Goal: Task Accomplishment & Management: Complete application form

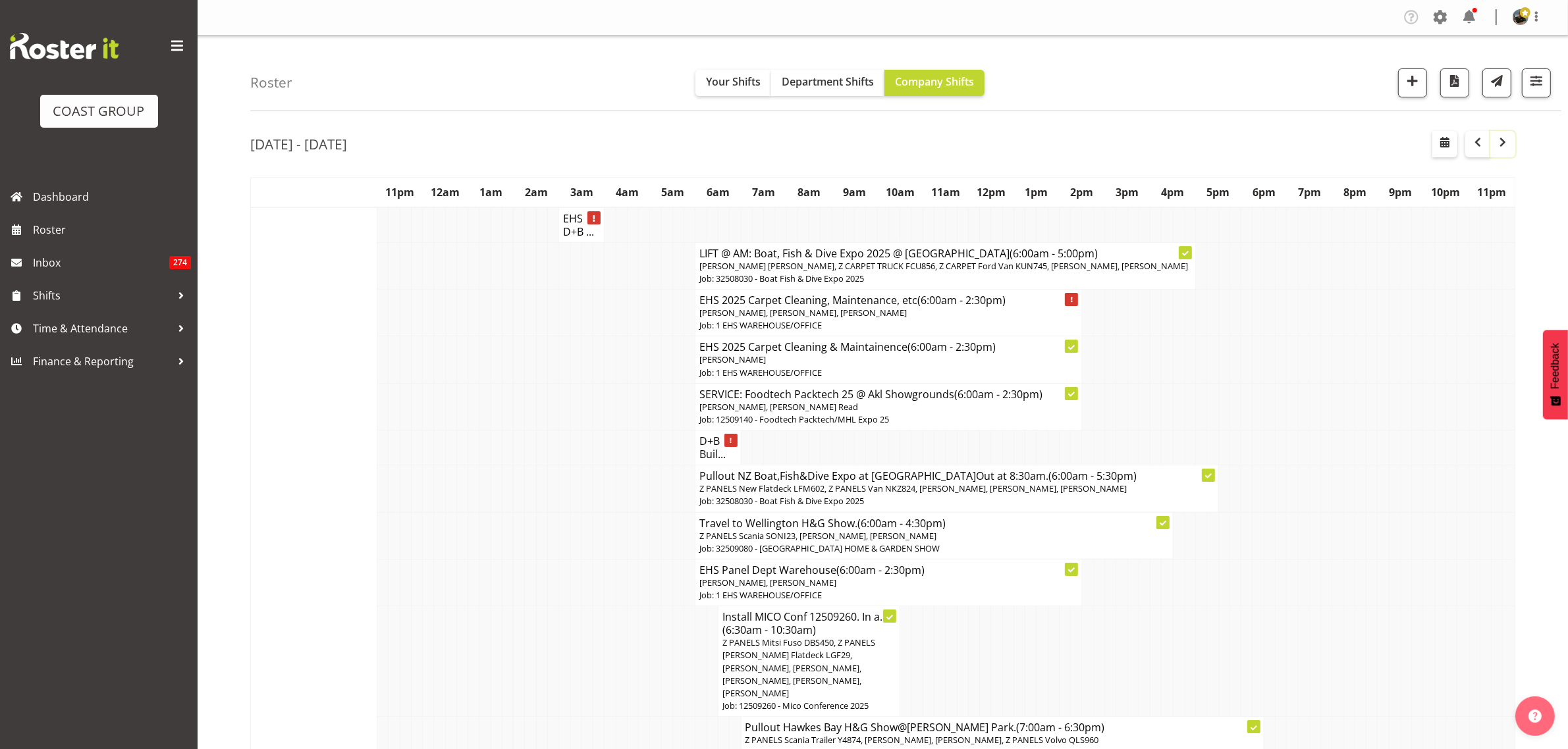
click at [1504, 146] on span "button" at bounding box center [1503, 142] width 16 height 16
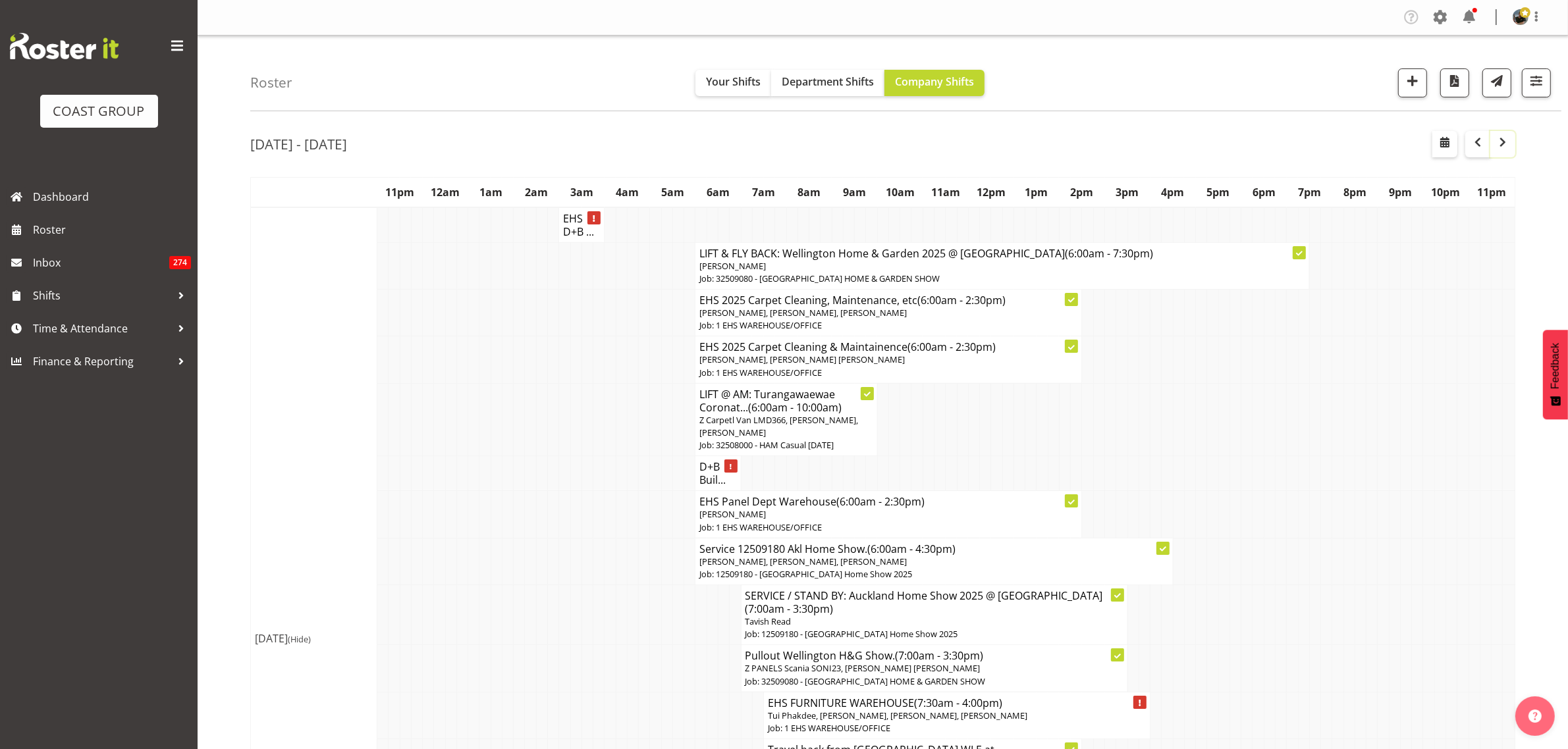
click at [1504, 149] on span "button" at bounding box center [1503, 142] width 16 height 16
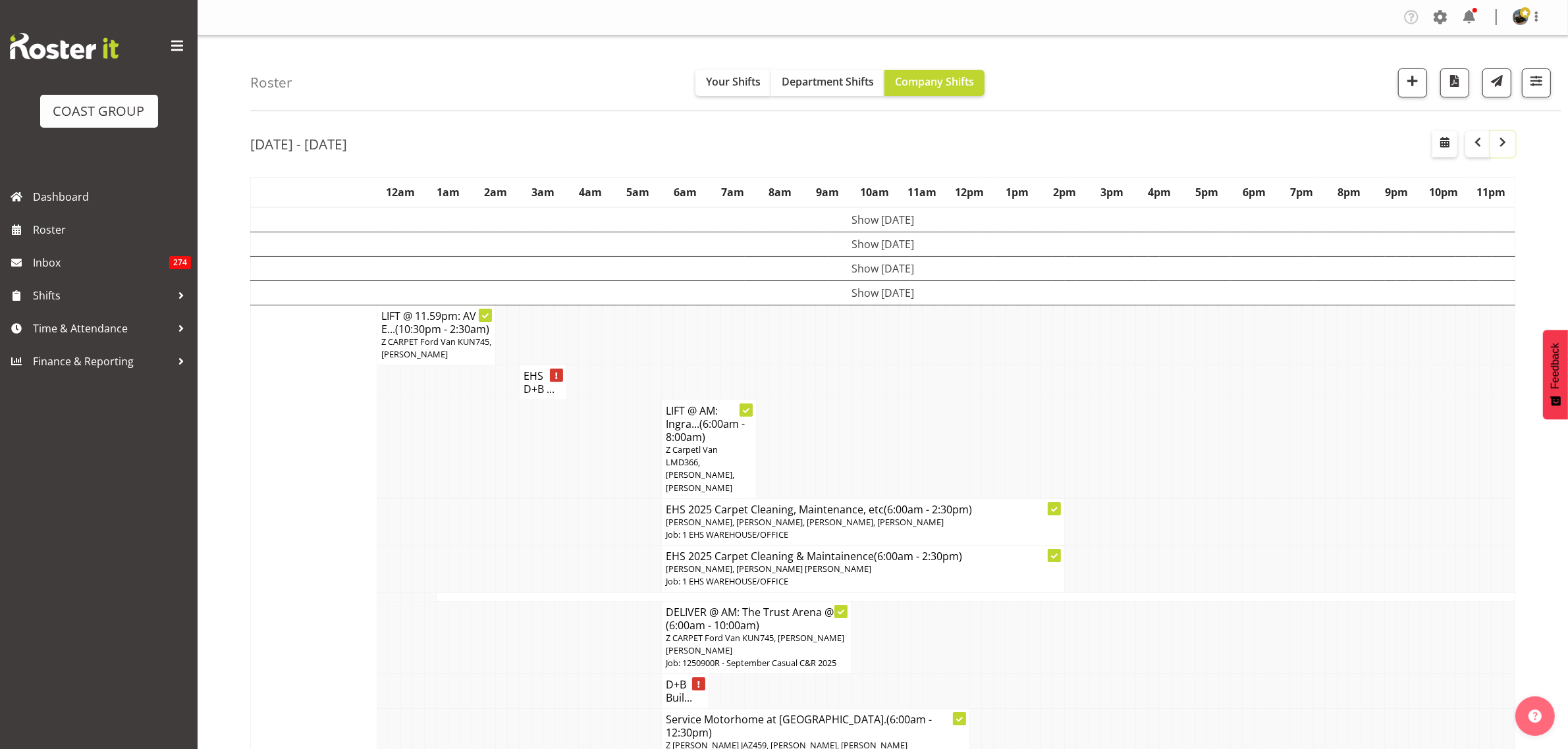
click at [1504, 147] on span "button" at bounding box center [1503, 142] width 16 height 16
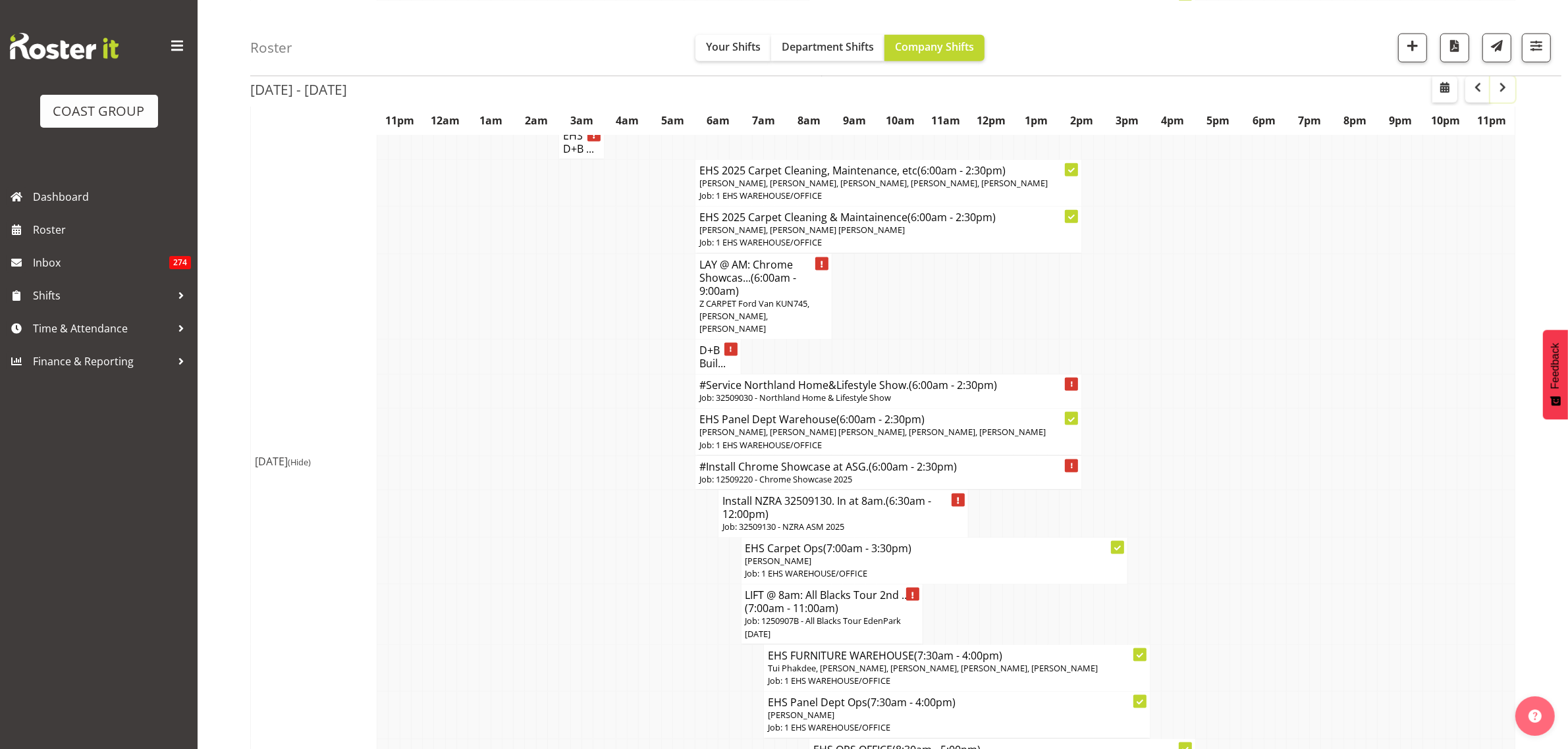
scroll to position [2058, 0]
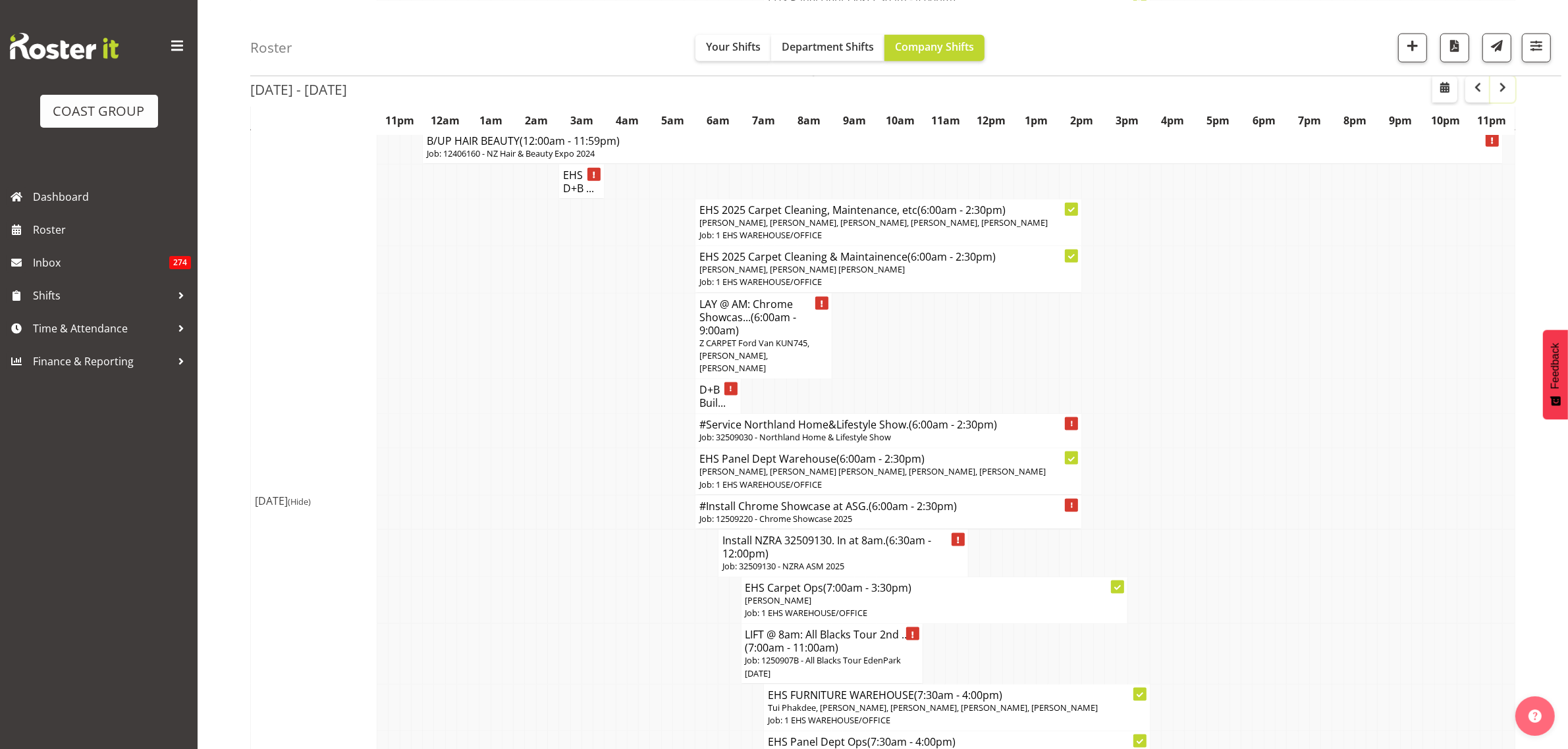
click at [1502, 90] on span "button" at bounding box center [1503, 87] width 16 height 16
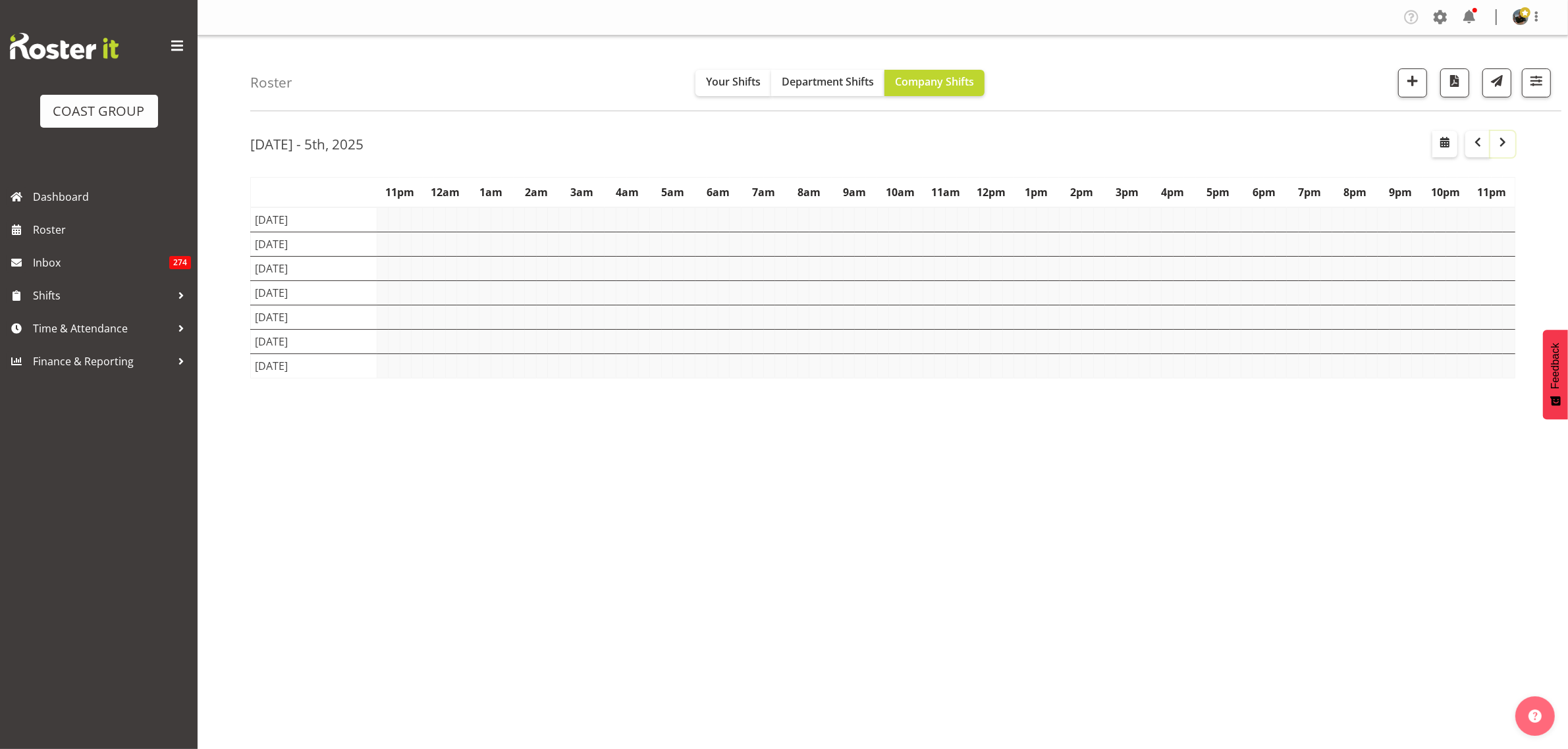
scroll to position [0, 0]
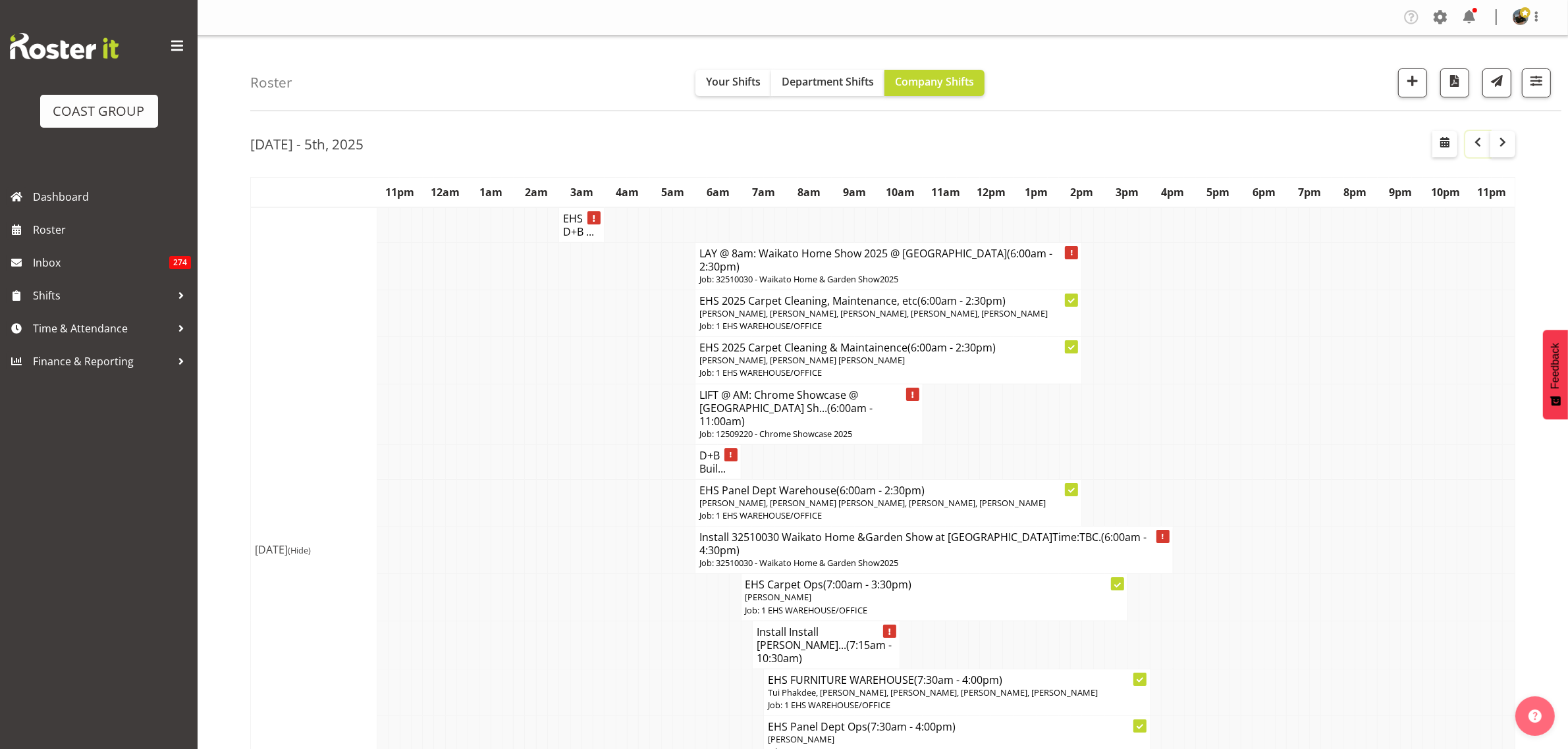
click at [1473, 141] on span "button" at bounding box center [1478, 142] width 16 height 16
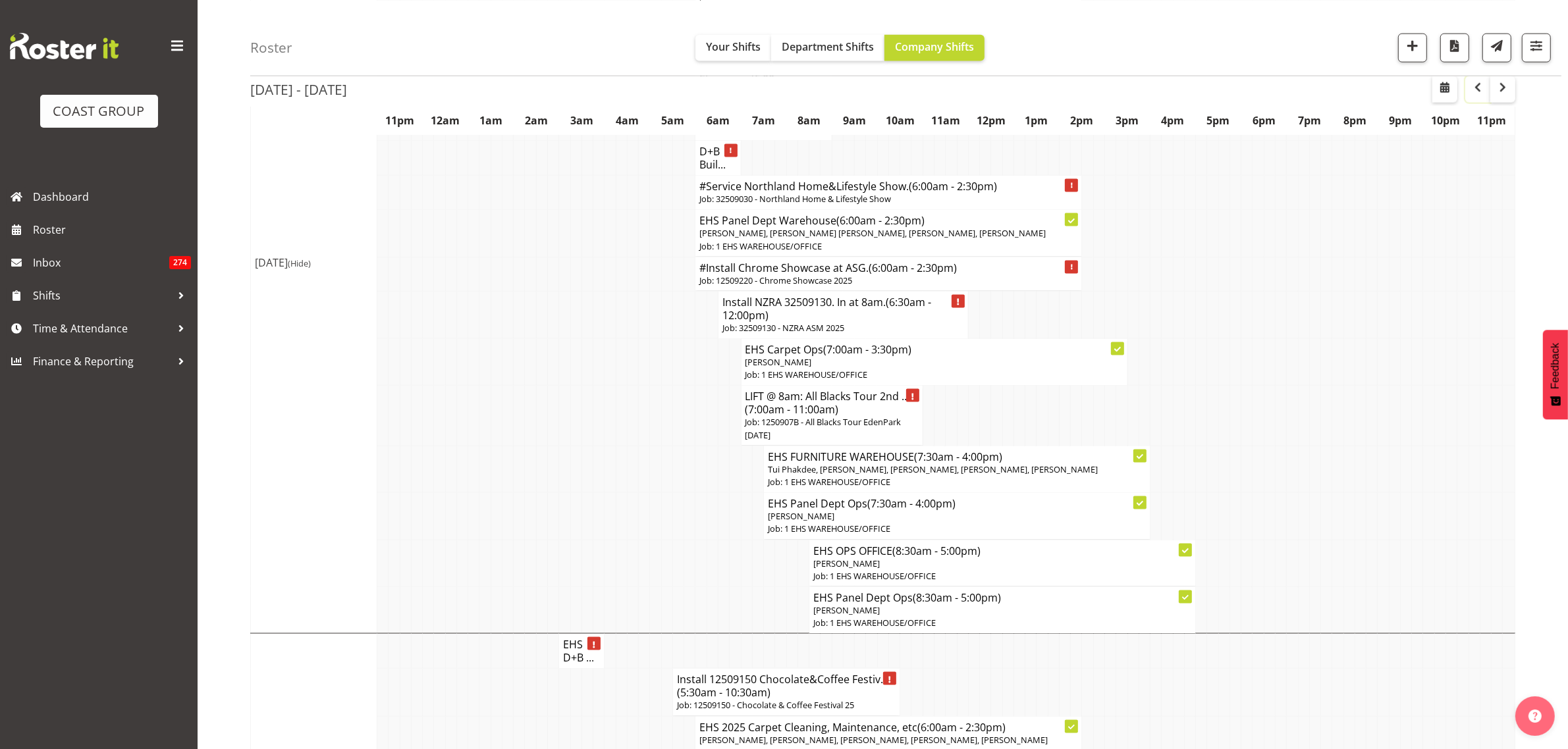
scroll to position [2279, 0]
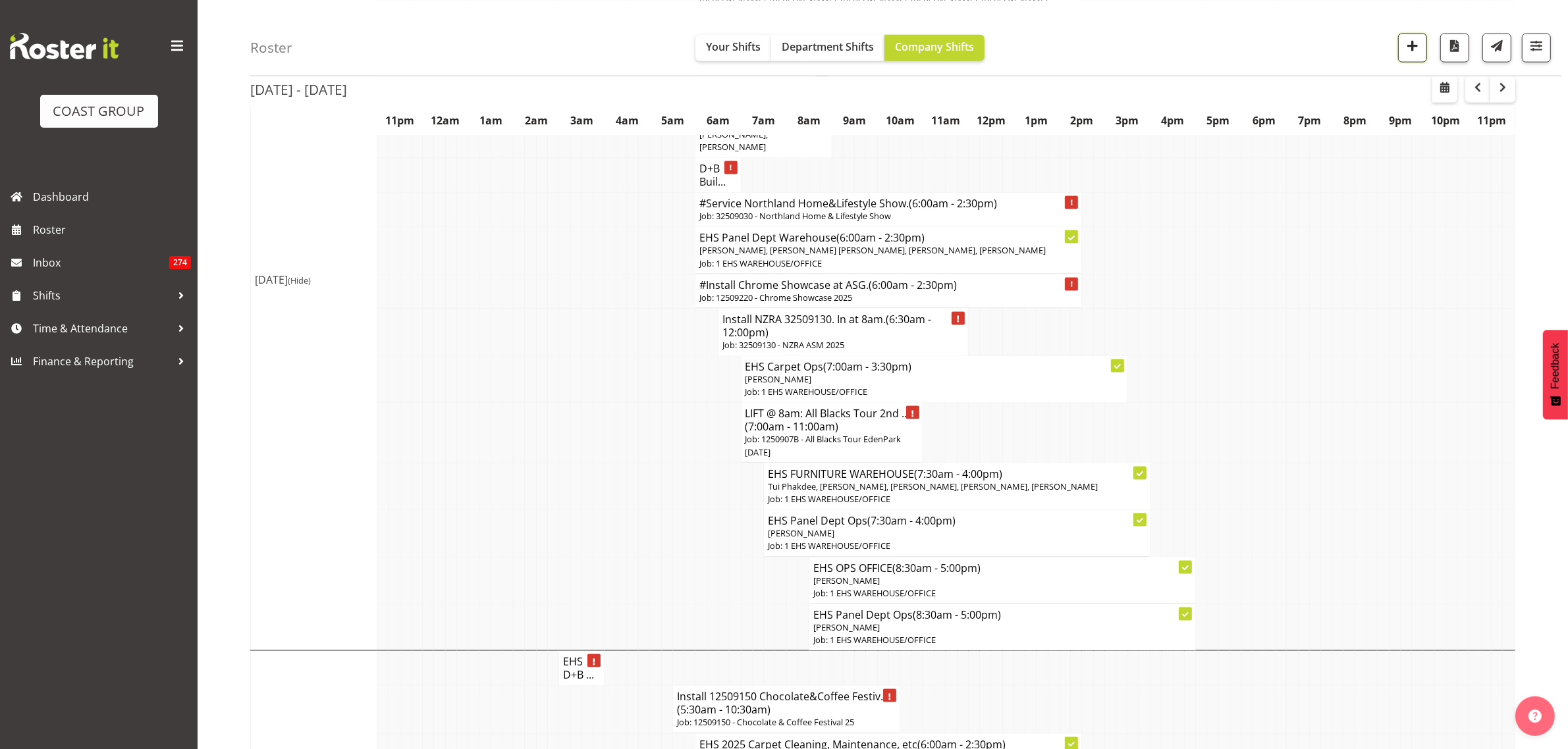
click at [1414, 47] on span "button" at bounding box center [1412, 44] width 17 height 17
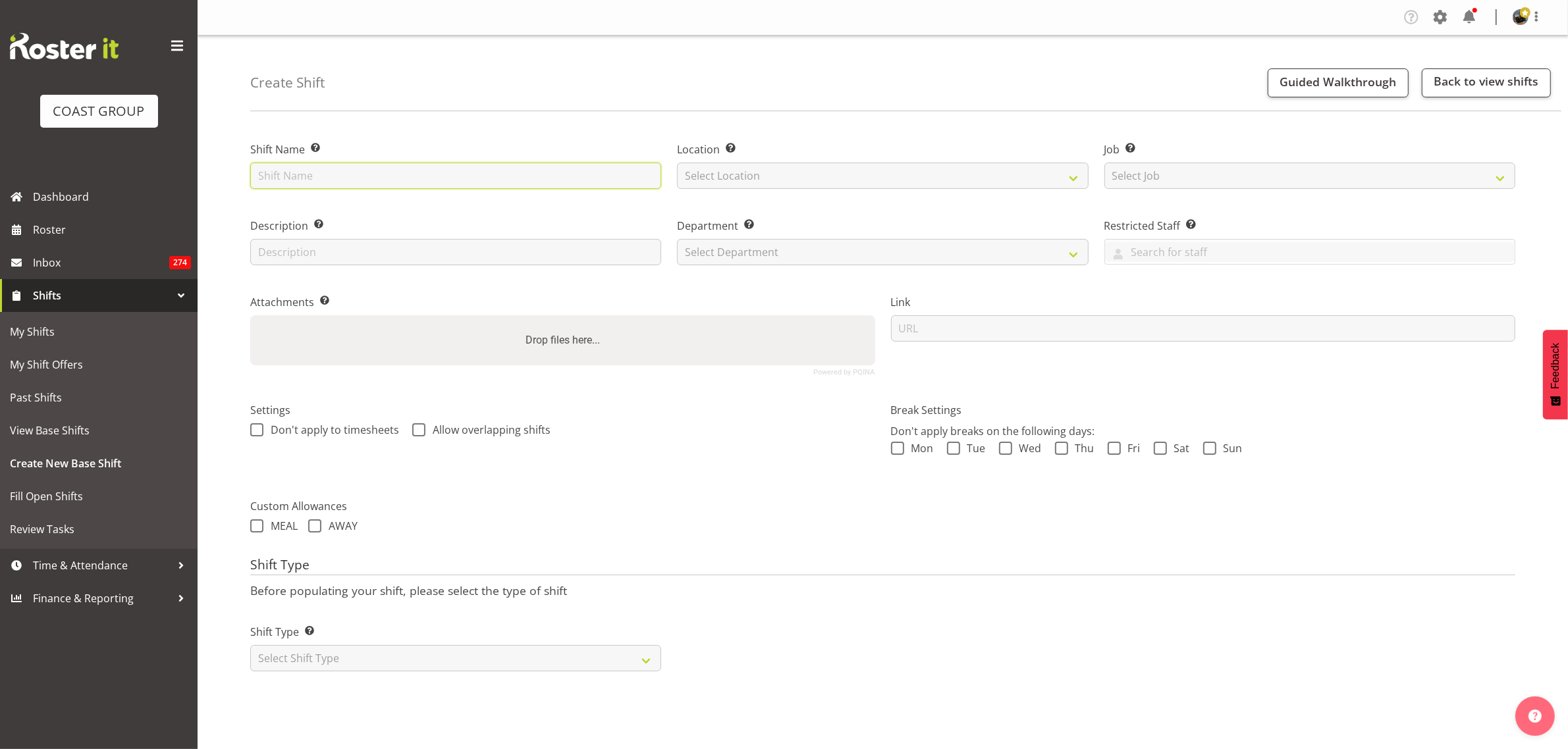
click at [357, 179] on input "text" at bounding box center [456, 176] width 411 height 27
type input "Freight run to Waikato H+G at Claudelands"
click at [1074, 180] on select "Select Location EHS RYMER" at bounding box center [883, 176] width 411 height 27
select select "35"
click at [677, 163] on select "Select Location EHS RYMER" at bounding box center [883, 176] width 411 height 27
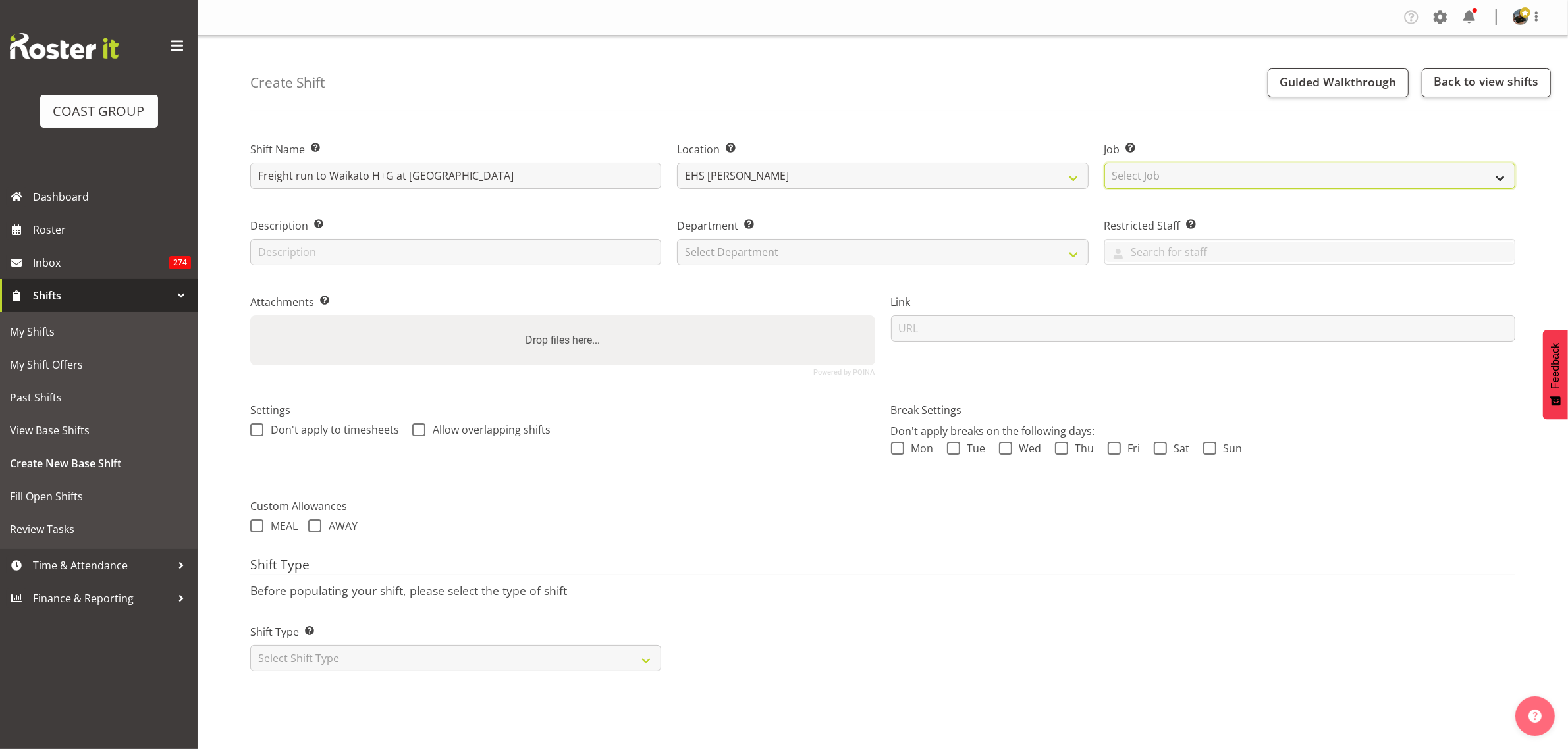
click at [1501, 178] on select "Select Job Create new job 1 Carlton Events 1 Carlton Hamilton 1 Carlton Welling…" at bounding box center [1310, 176] width 411 height 27
select select "9140"
click at [1105, 163] on select "Select Job Create new job 1 Carlton Events 1 Carlton Hamilton 1 Carlton Welling…" at bounding box center [1310, 176] width 411 height 27
click at [1075, 256] on select "Select Department EHS AKL PANEL EHS AKL CARPET" at bounding box center [883, 252] width 411 height 27
select select "39"
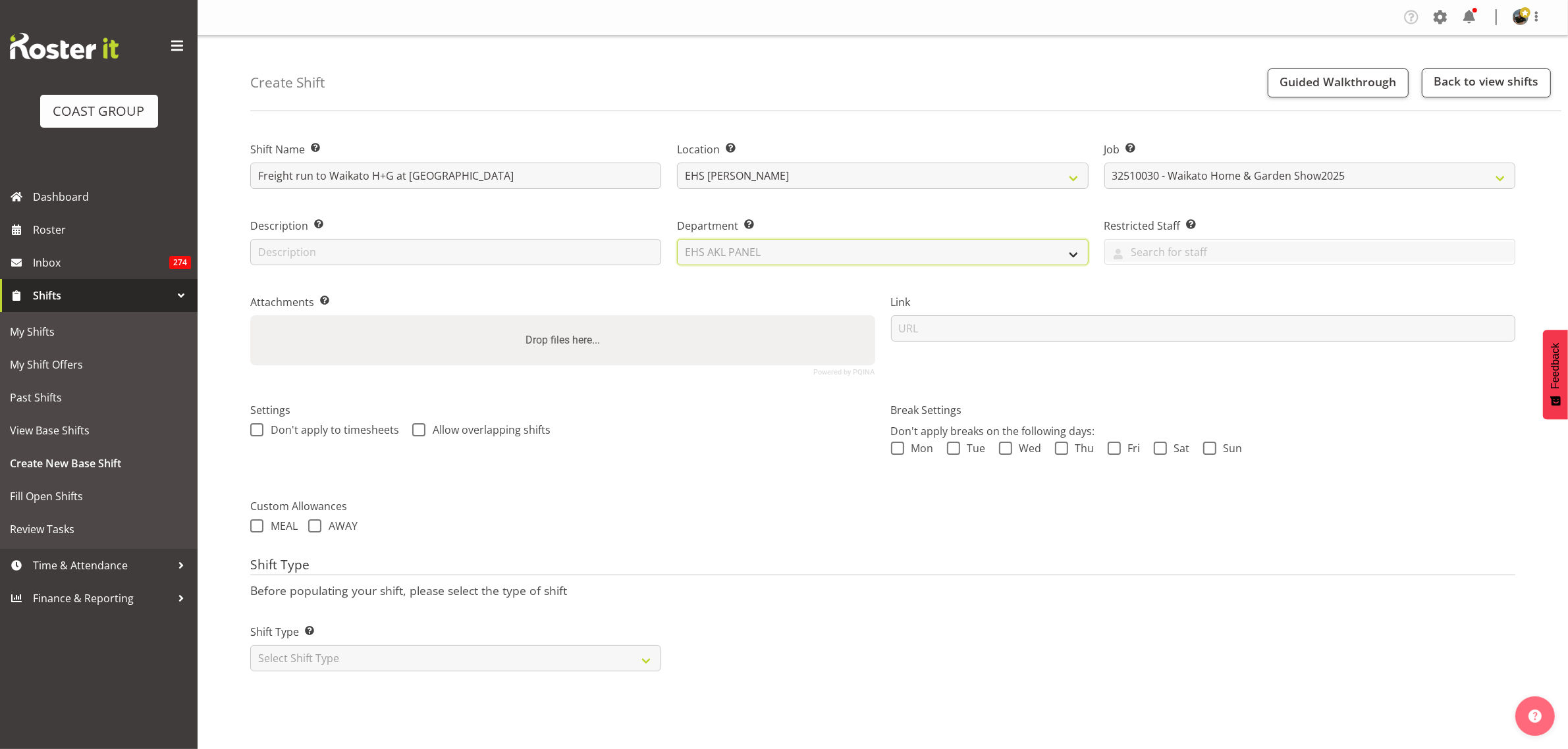
click at [677, 239] on select "Select Department EHS AKL PANEL EHS AKL CARPET" at bounding box center [883, 252] width 411 height 27
click at [650, 663] on select "Select Shift Type One Off Shift Recurring Shift Rotating Shift" at bounding box center [456, 658] width 411 height 27
select select "one_off"
click at [251, 646] on select "Select Shift Type One Off Shift Recurring Shift Rotating Shift" at bounding box center [456, 658] width 411 height 27
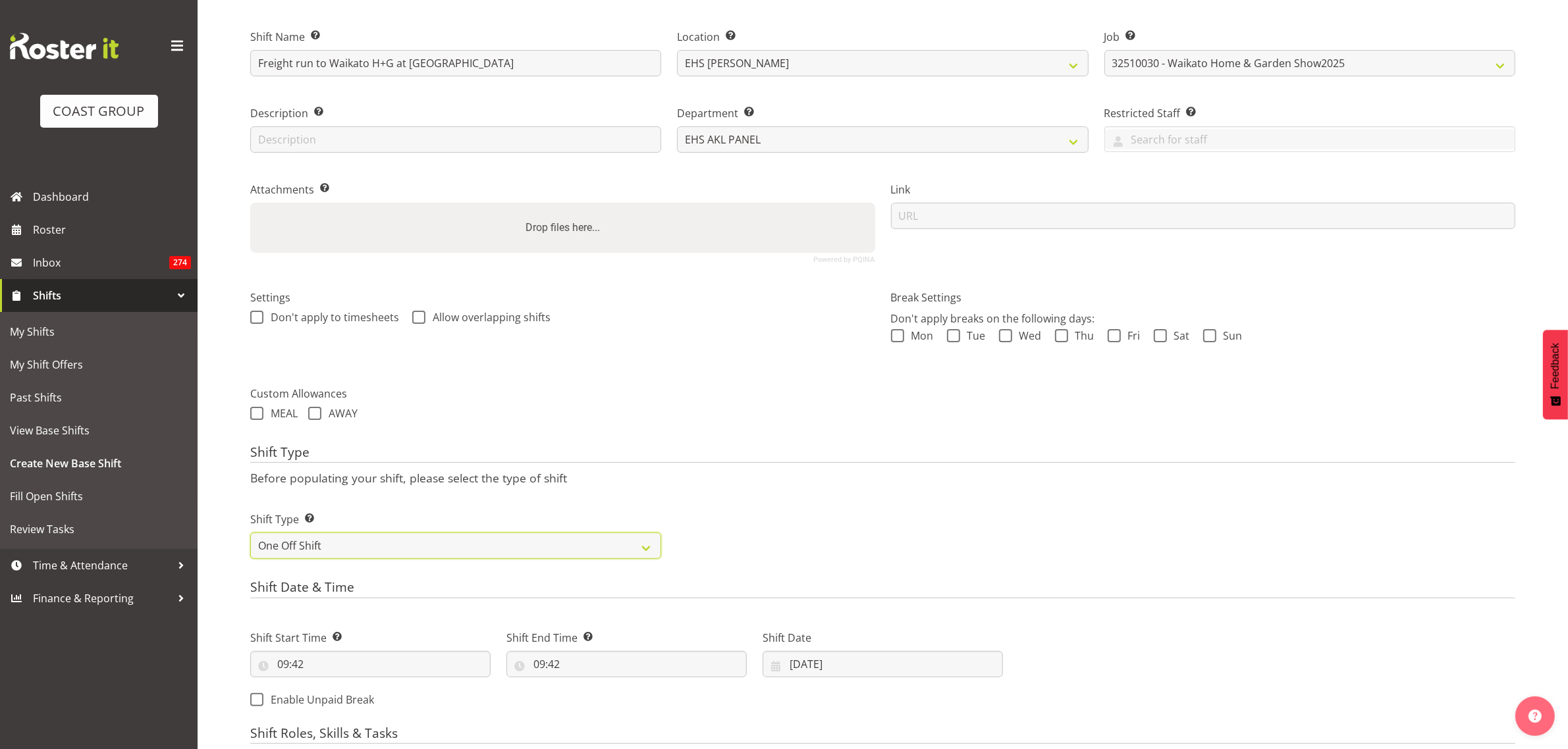
scroll to position [247, 0]
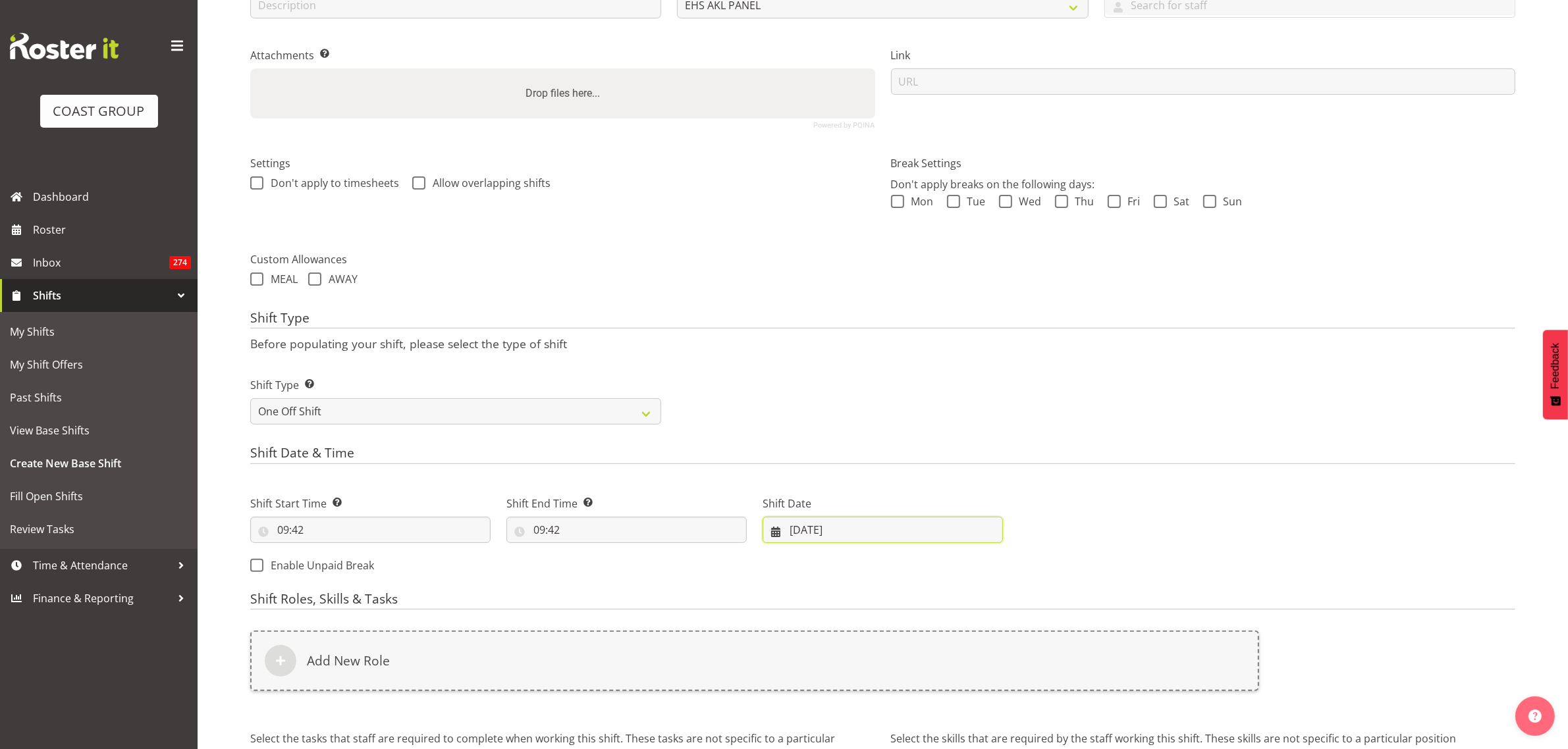
click at [885, 529] on input "19/09/2025" at bounding box center [884, 530] width 241 height 27
click at [907, 712] on span "25" at bounding box center [908, 712] width 11 height 13
type input "25/09/2025"
click at [370, 528] on input "09:42" at bounding box center [371, 530] width 241 height 27
click at [335, 564] on select "00 01 02 03 04 05 06 07 08 09 10 11 12 13 14 15 16 17 18 19 20 21 22 23" at bounding box center [341, 563] width 30 height 27
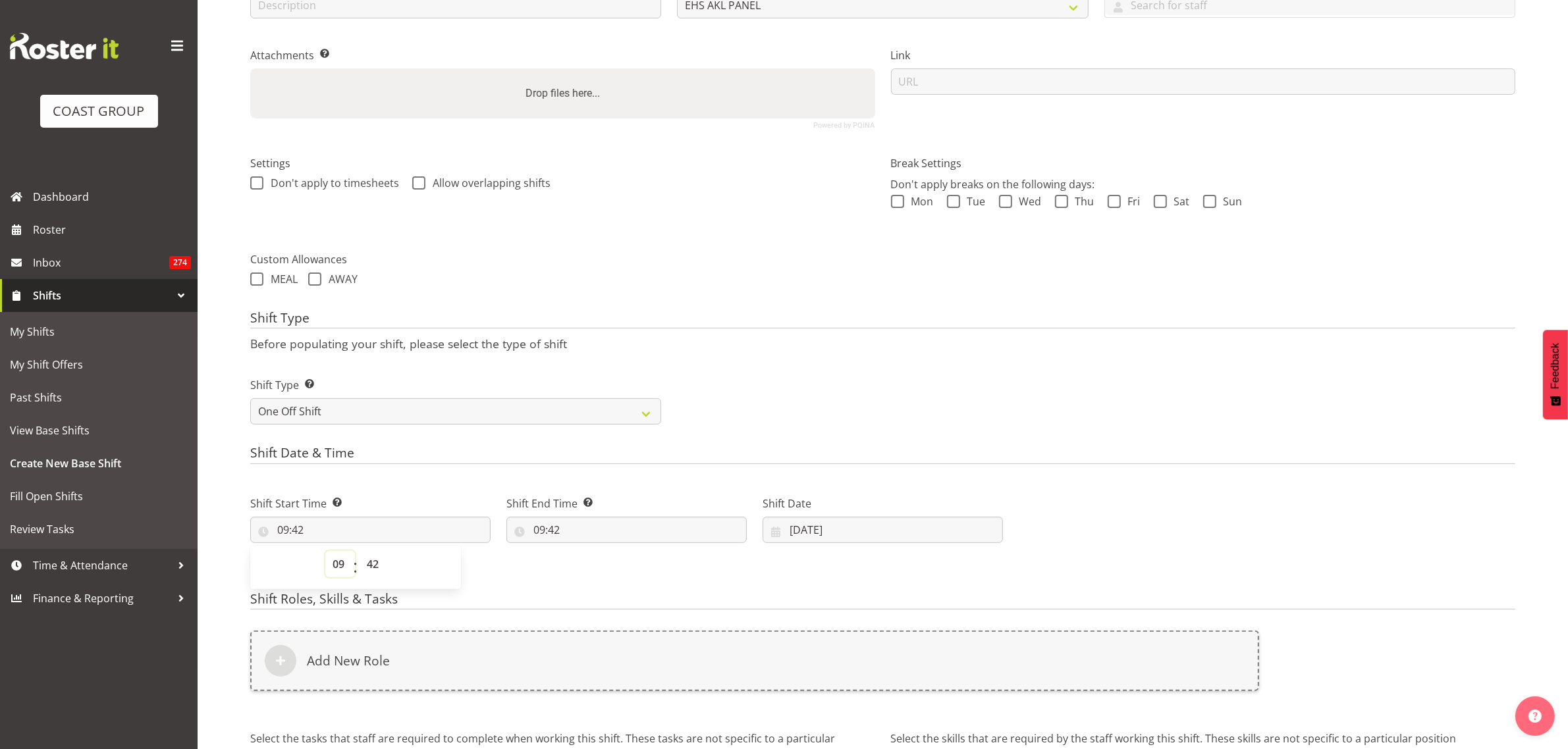
select select "6"
click at [326, 552] on select "00 01 02 03 04 05 06 07 08 09 10 11 12 13 14 15 16 17 18 19 20 21 22 23" at bounding box center [341, 563] width 30 height 27
type input "06:42"
click at [374, 564] on select "00 01 02 03 04 05 06 07 08 09 10 11 12 13 14 15 16 17 18 19 20 21 22 23 24 25 2…" at bounding box center [374, 563] width 30 height 27
select select "0"
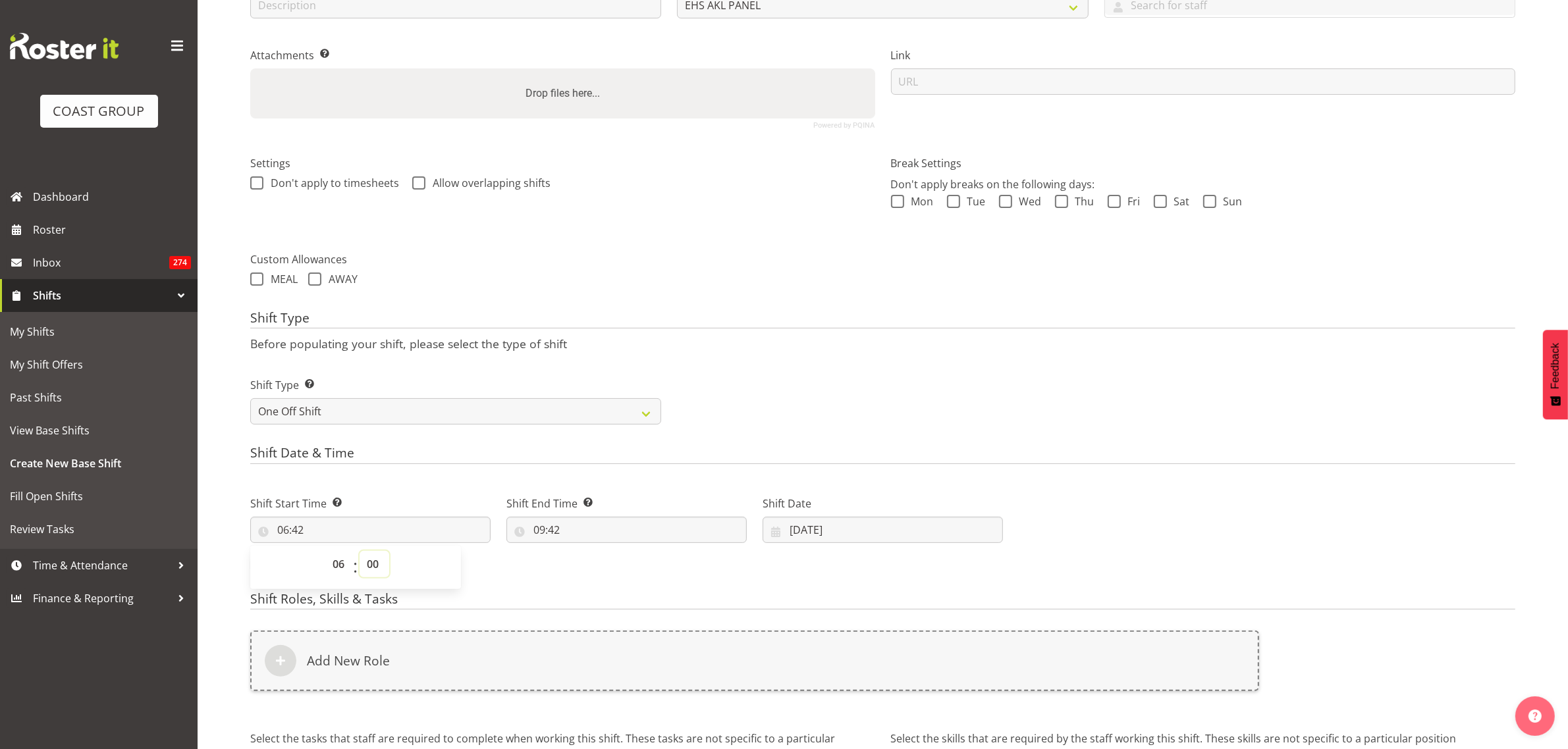
click at [359, 552] on select "00 01 02 03 04 05 06 07 08 09 10 11 12 13 14 15 16 17 18 19 20 21 22 23 24 25 2…" at bounding box center [374, 563] width 30 height 27
type input "06:00"
click at [620, 532] on input "09:42" at bounding box center [627, 530] width 241 height 27
click at [594, 566] on select "00 01 02 03 04 05 06 07 08 09 10 11 12 13 14 15 16 17 18 19 20 21 22 23" at bounding box center [596, 563] width 30 height 27
select select "12"
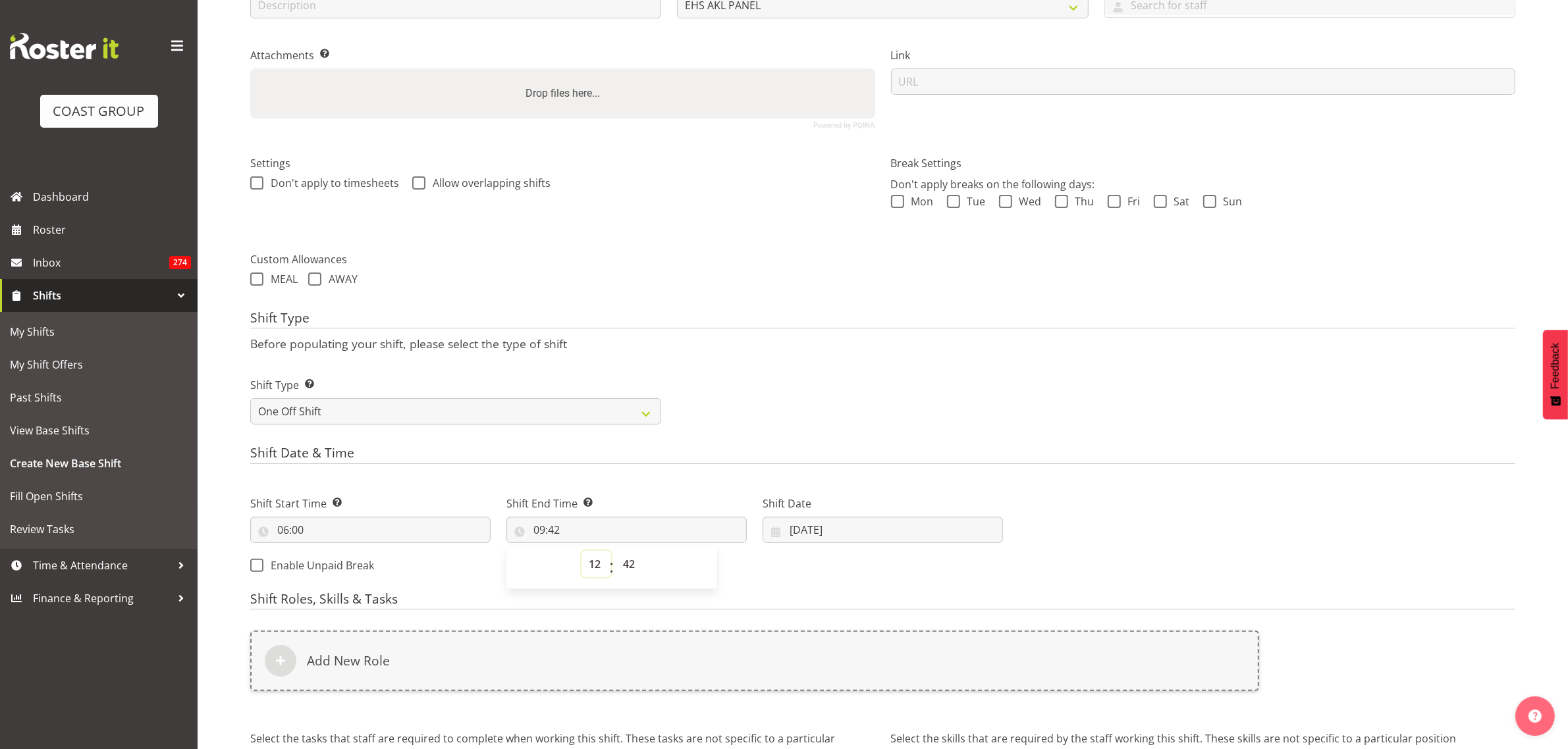
click at [582, 552] on select "00 01 02 03 04 05 06 07 08 09 10 11 12 13 14 15 16 17 18 19 20 21 22 23" at bounding box center [596, 563] width 30 height 27
type input "12:42"
click at [629, 564] on select "00 01 02 03 04 05 06 07 08 09 10 11 12 13 14 15 16 17 18 19 20 21 22 23 24 25 2…" at bounding box center [631, 563] width 30 height 27
select select "30"
click at [616, 552] on select "00 01 02 03 04 05 06 07 08 09 10 11 12 13 14 15 16 17 18 19 20 21 22 23 24 25 2…" at bounding box center [631, 563] width 30 height 27
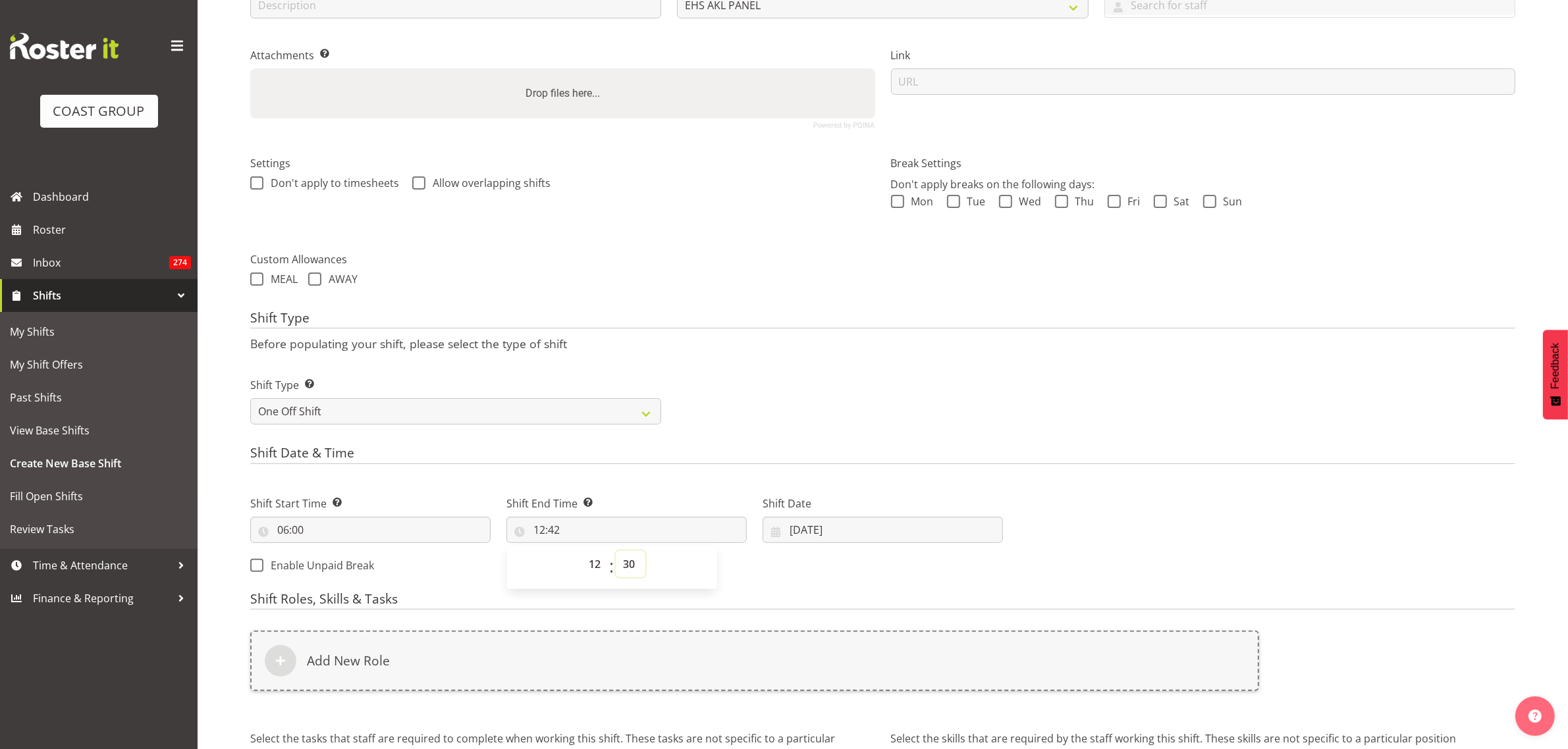
type input "12:30"
click at [959, 416] on div "Shift Type Shift Types: One Off – Select this if you would like a single shift …" at bounding box center [884, 396] width 1282 height 74
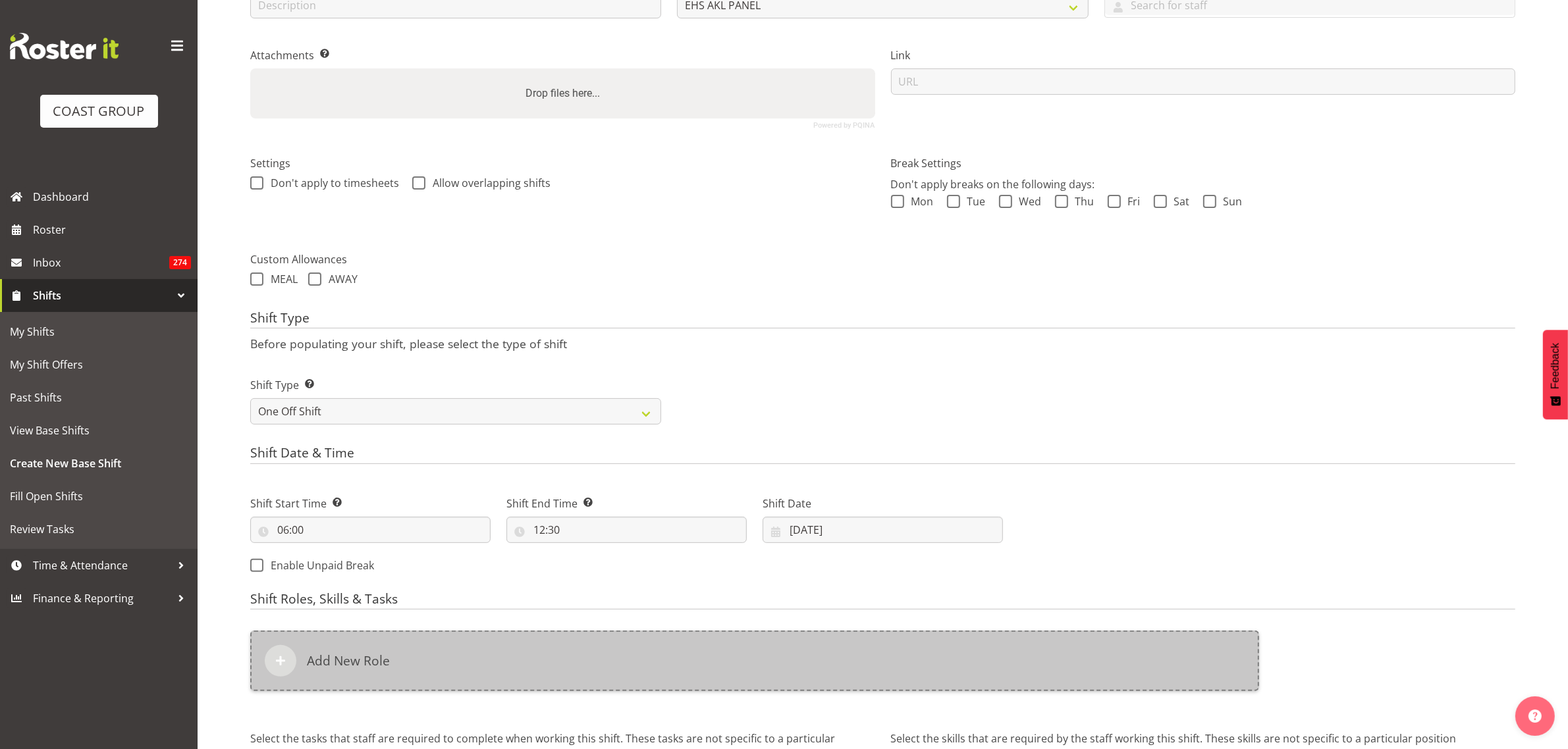
click at [582, 663] on div "Add New Role" at bounding box center [755, 660] width 1009 height 60
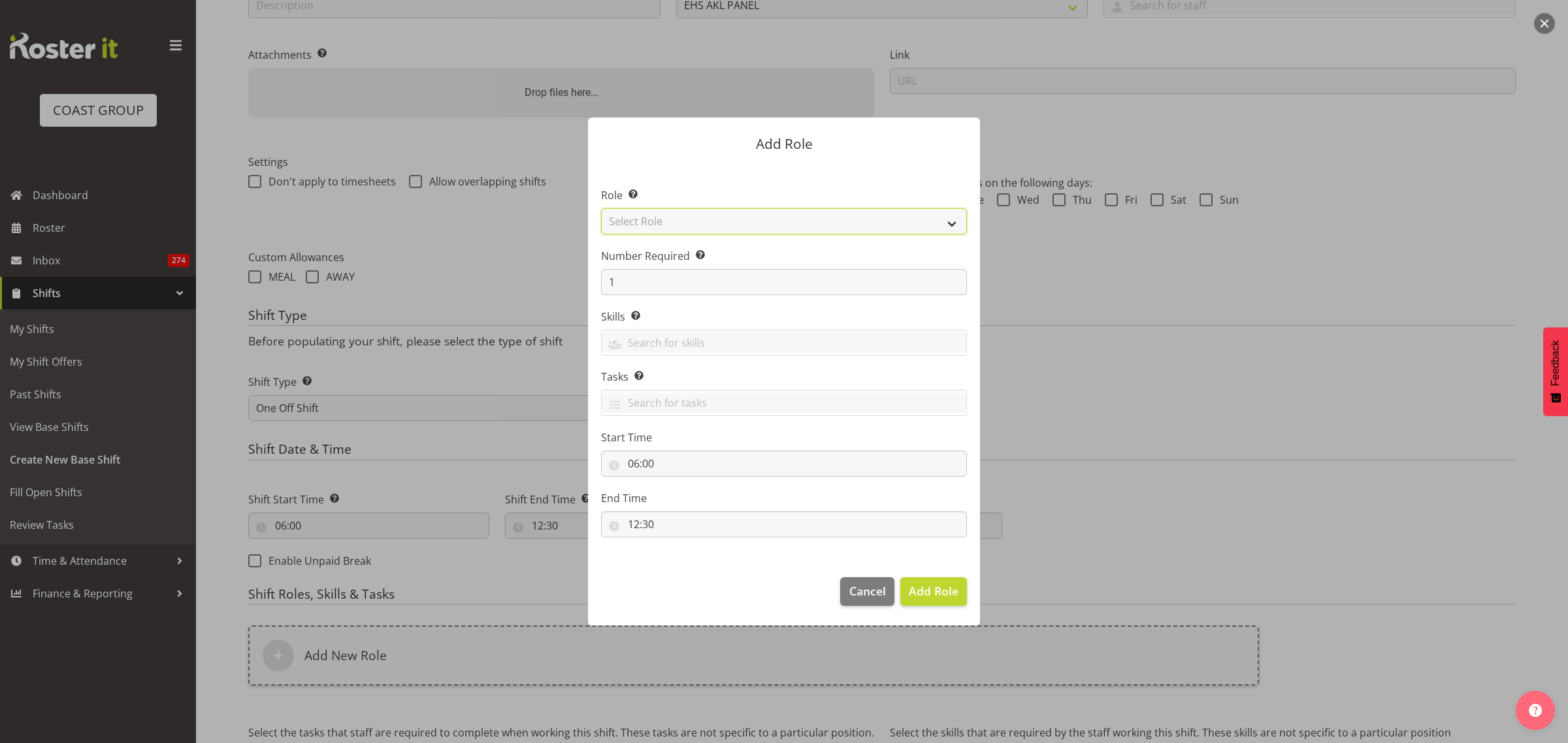
click at [953, 226] on select "Select Role ACCOUNT MANAGER ACCOUNT MANAGER DW ACCOUNTS AKL DIANNA VEHICLES AKL…" at bounding box center [784, 221] width 366 height 26
select select "188"
click at [601, 209] on select "Select Role ACCOUNT MANAGER ACCOUNT MANAGER DW ACCOUNTS AKL DIANNA VEHICLES AKL…" at bounding box center [784, 221] width 366 height 26
click at [935, 595] on span "Add Role" at bounding box center [933, 591] width 50 height 16
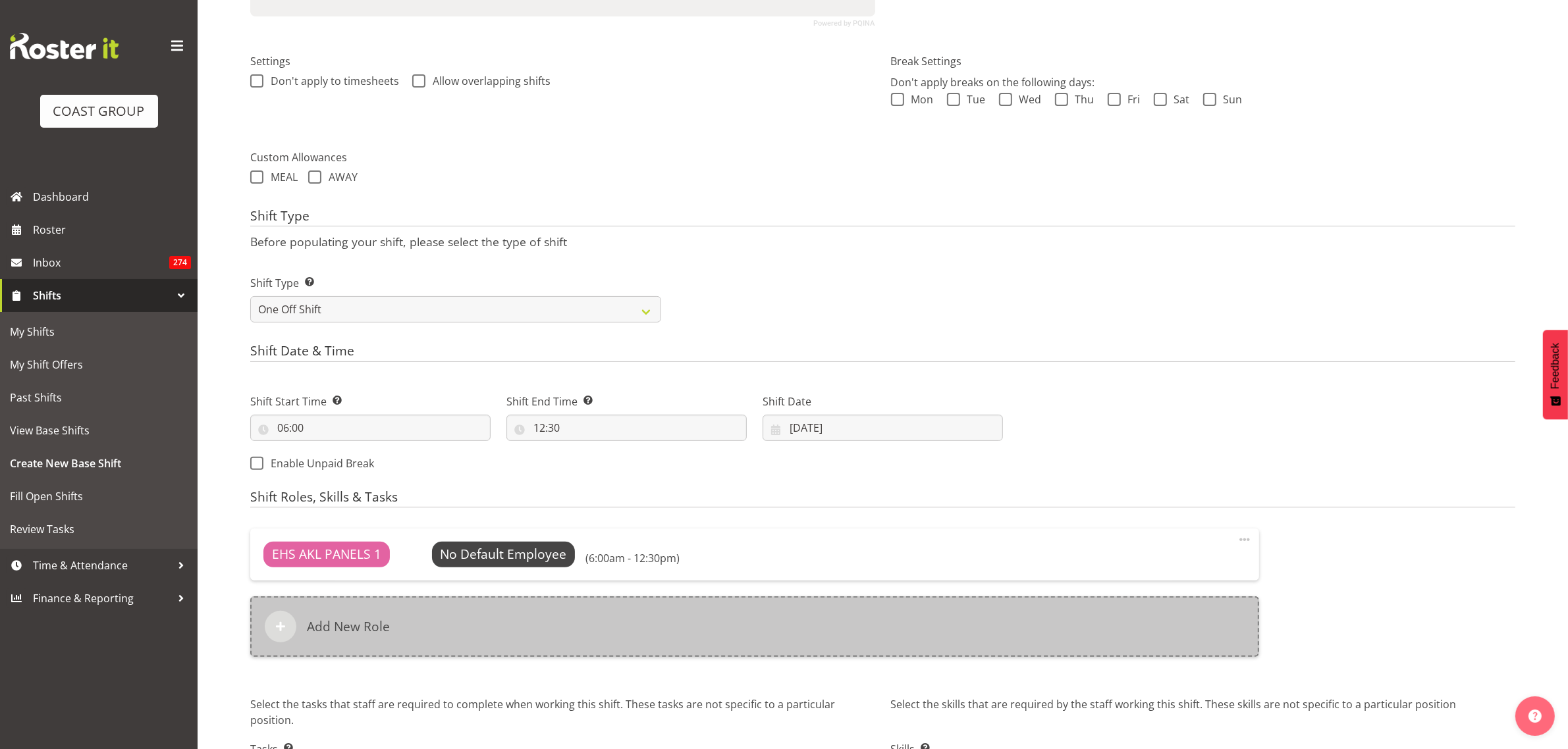
scroll to position [456, 0]
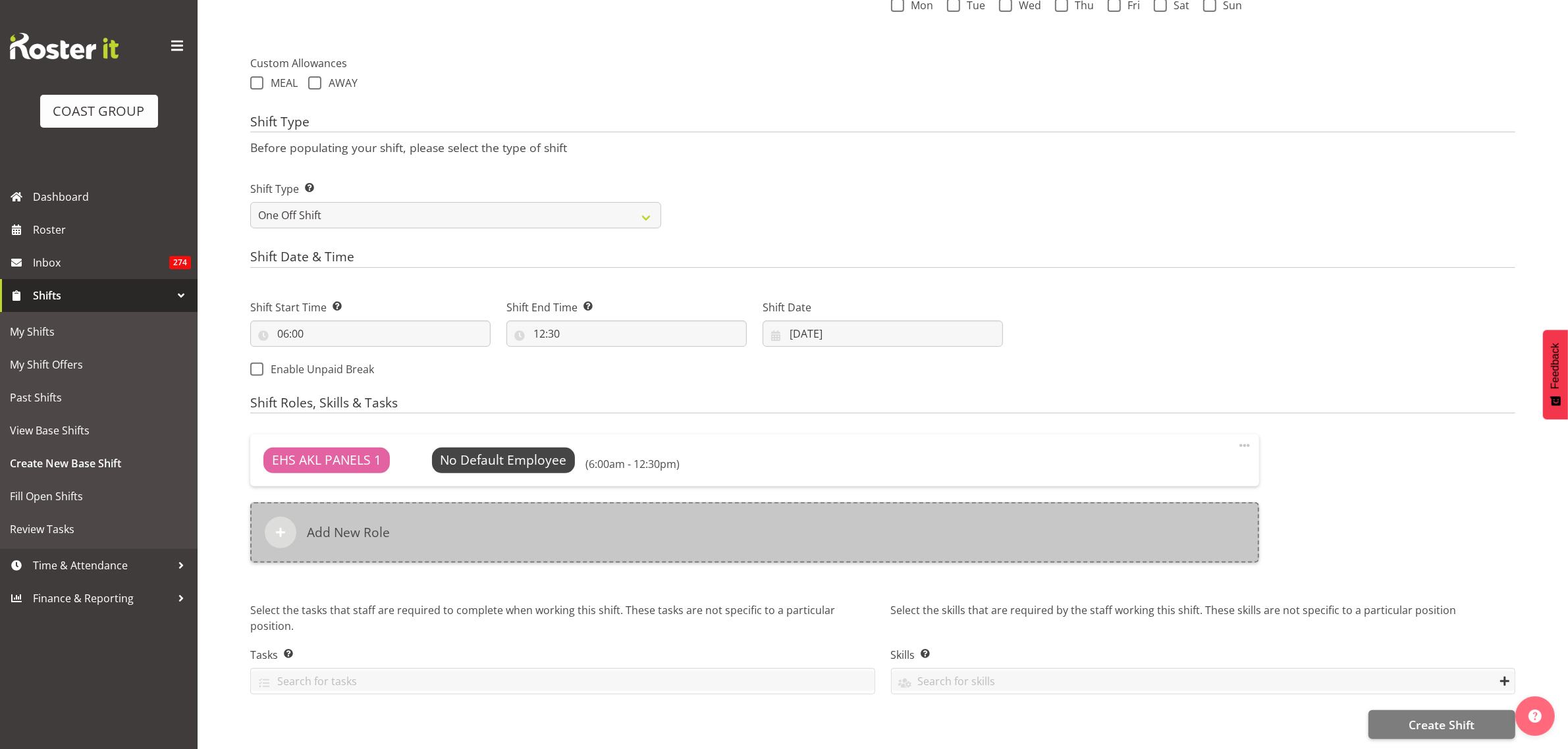
click at [613, 519] on div "Add New Role" at bounding box center [755, 532] width 1009 height 60
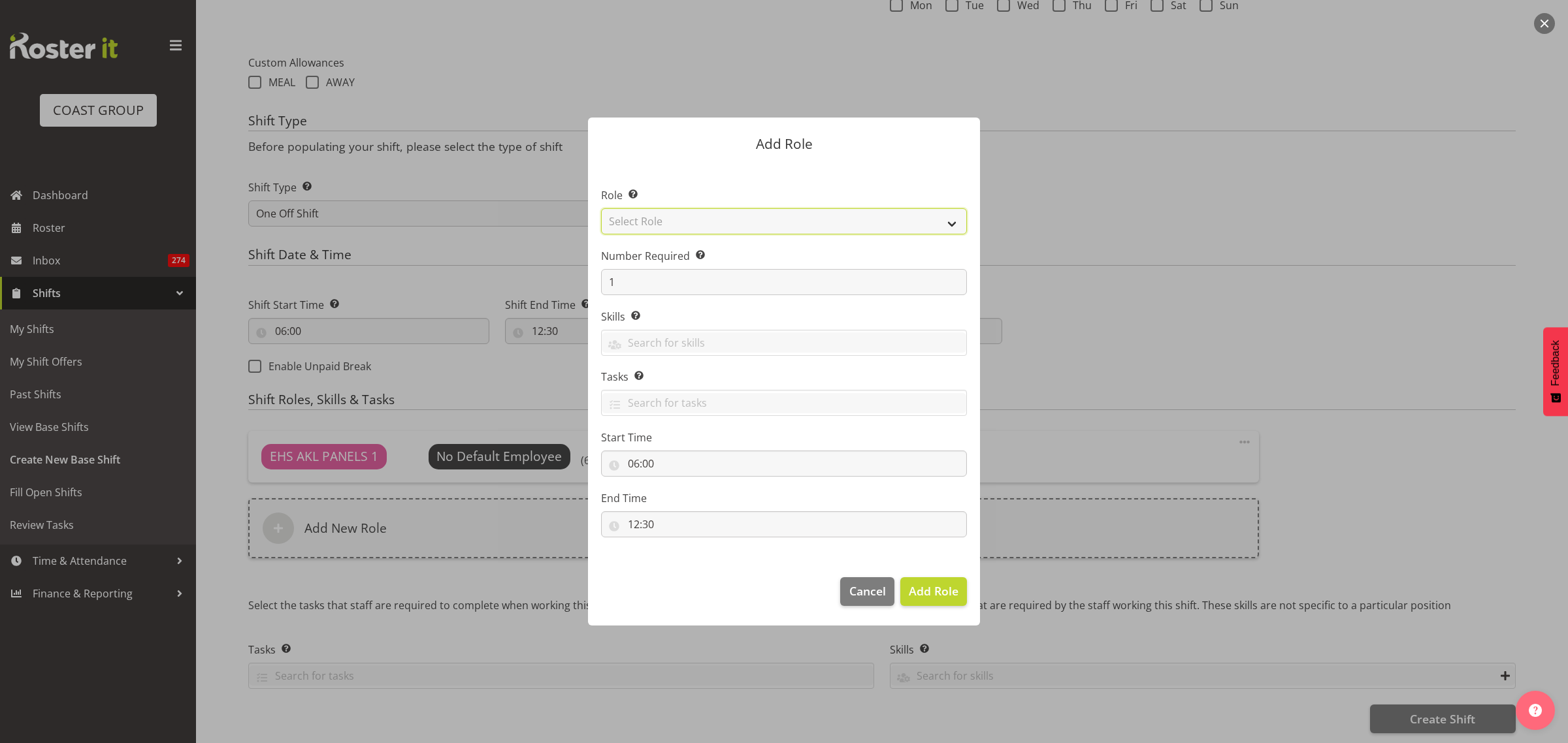
click at [951, 226] on select "Select Role ACCOUNT MANAGER ACCOUNT MANAGER DW ACCOUNTS AKL DIANNA VEHICLES AKL…" at bounding box center [784, 221] width 366 height 26
select select "81"
click at [601, 209] on select "Select Role ACCOUNT MANAGER ACCOUNT MANAGER DW ACCOUNTS AKL DIANNA VEHICLES AKL…" at bounding box center [784, 221] width 366 height 26
click at [665, 288] on input "1" at bounding box center [784, 282] width 366 height 26
type input "2"
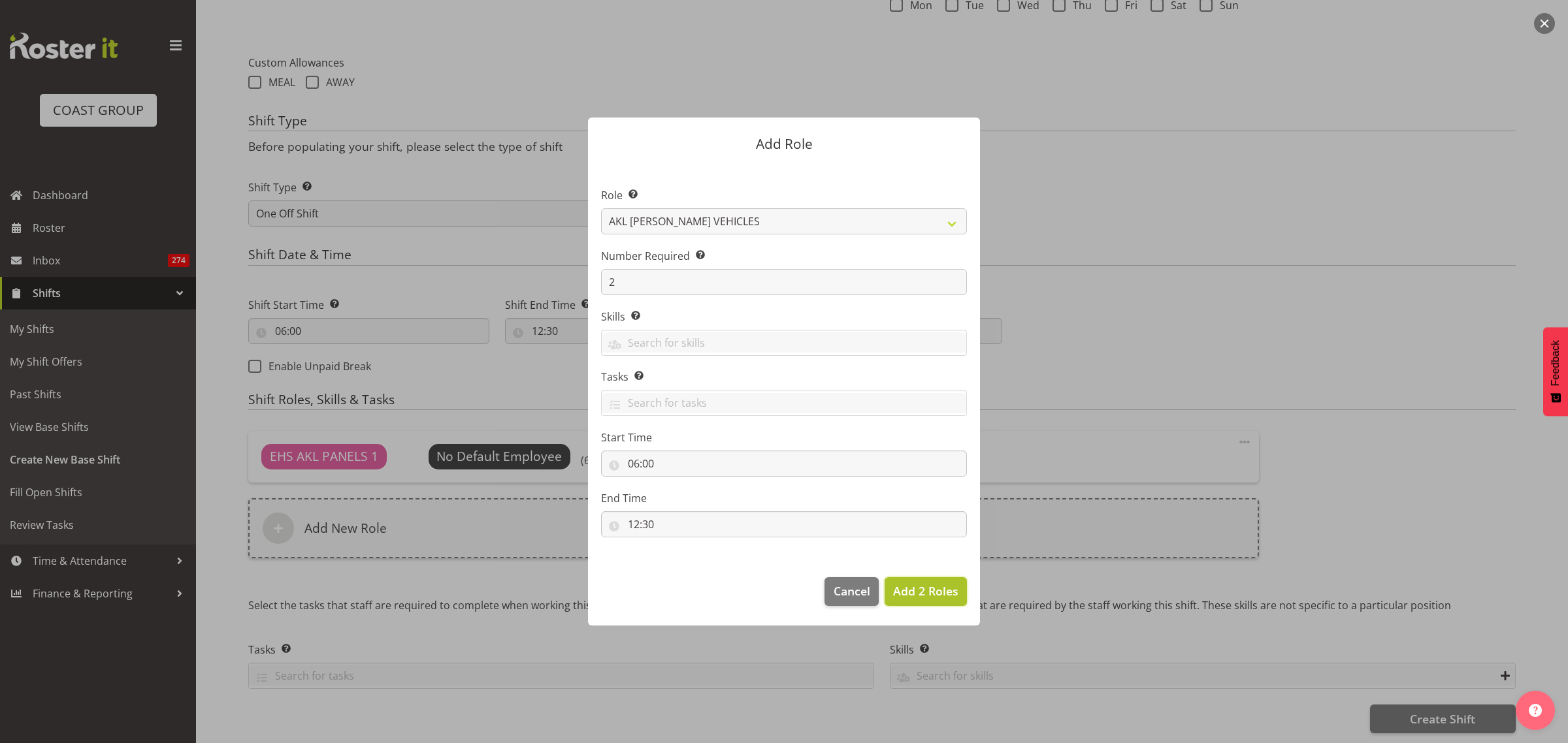
click at [904, 595] on span "Add 2 Roles" at bounding box center [926, 591] width 66 height 16
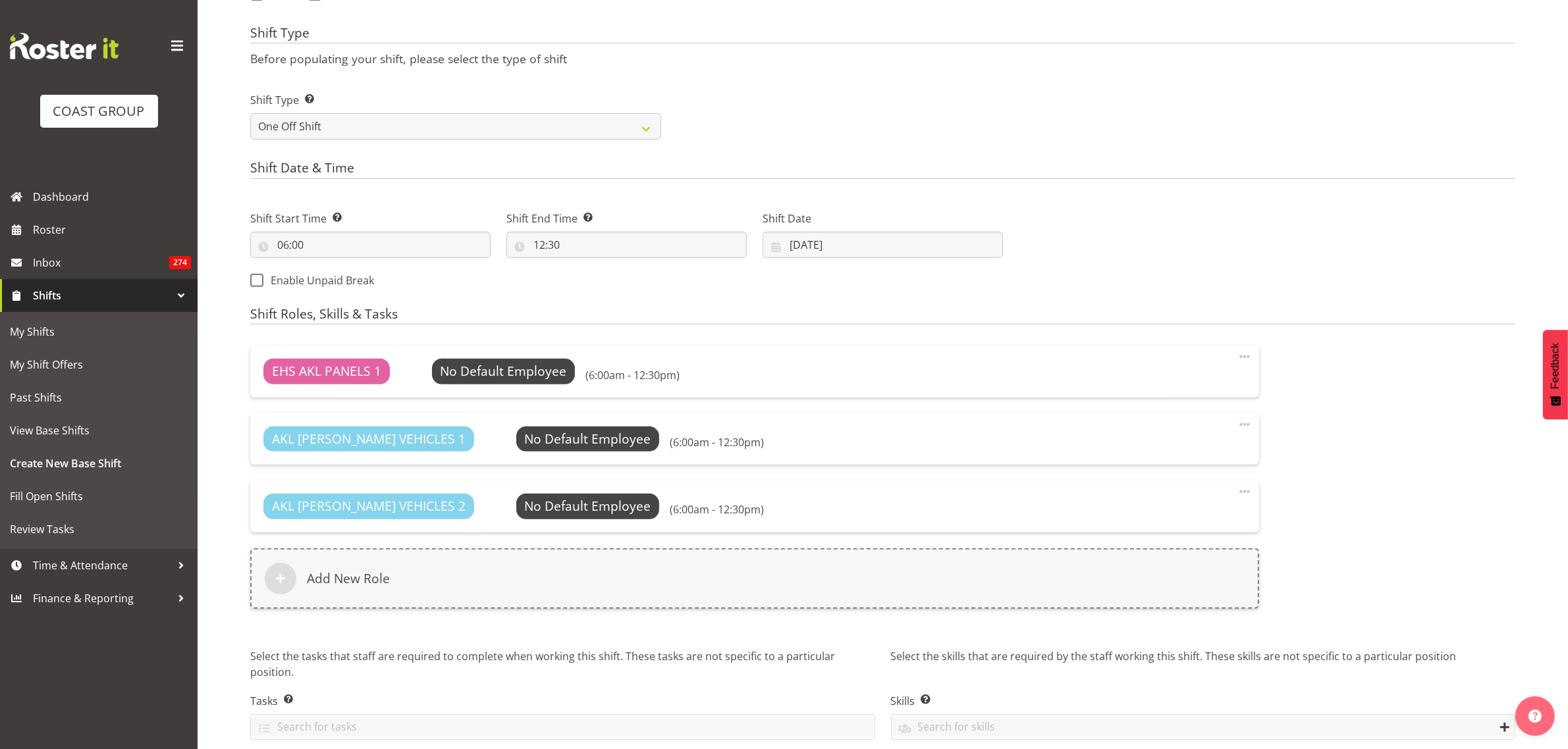
scroll to position [590, 0]
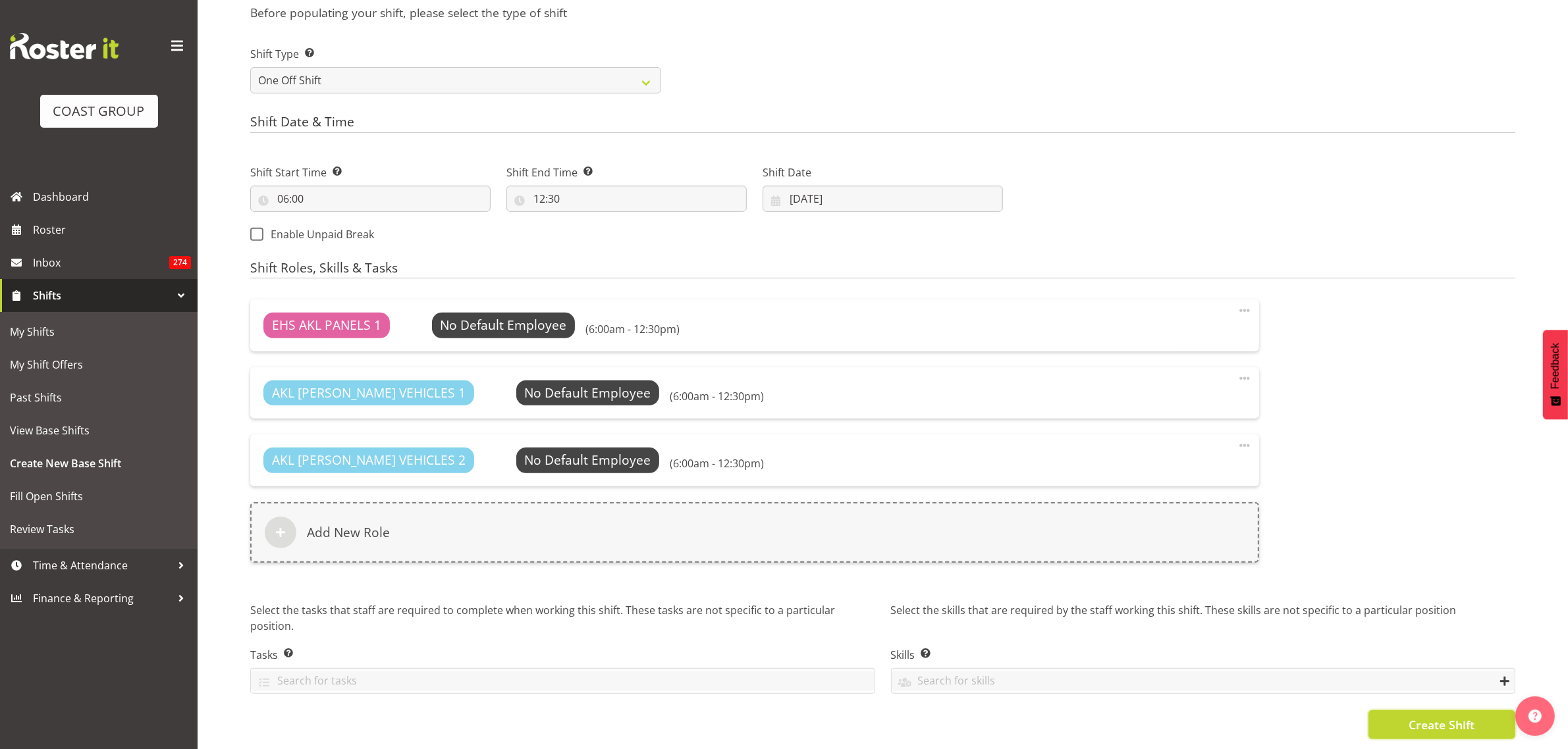
click at [1428, 716] on span "Create Shift" at bounding box center [1442, 724] width 66 height 17
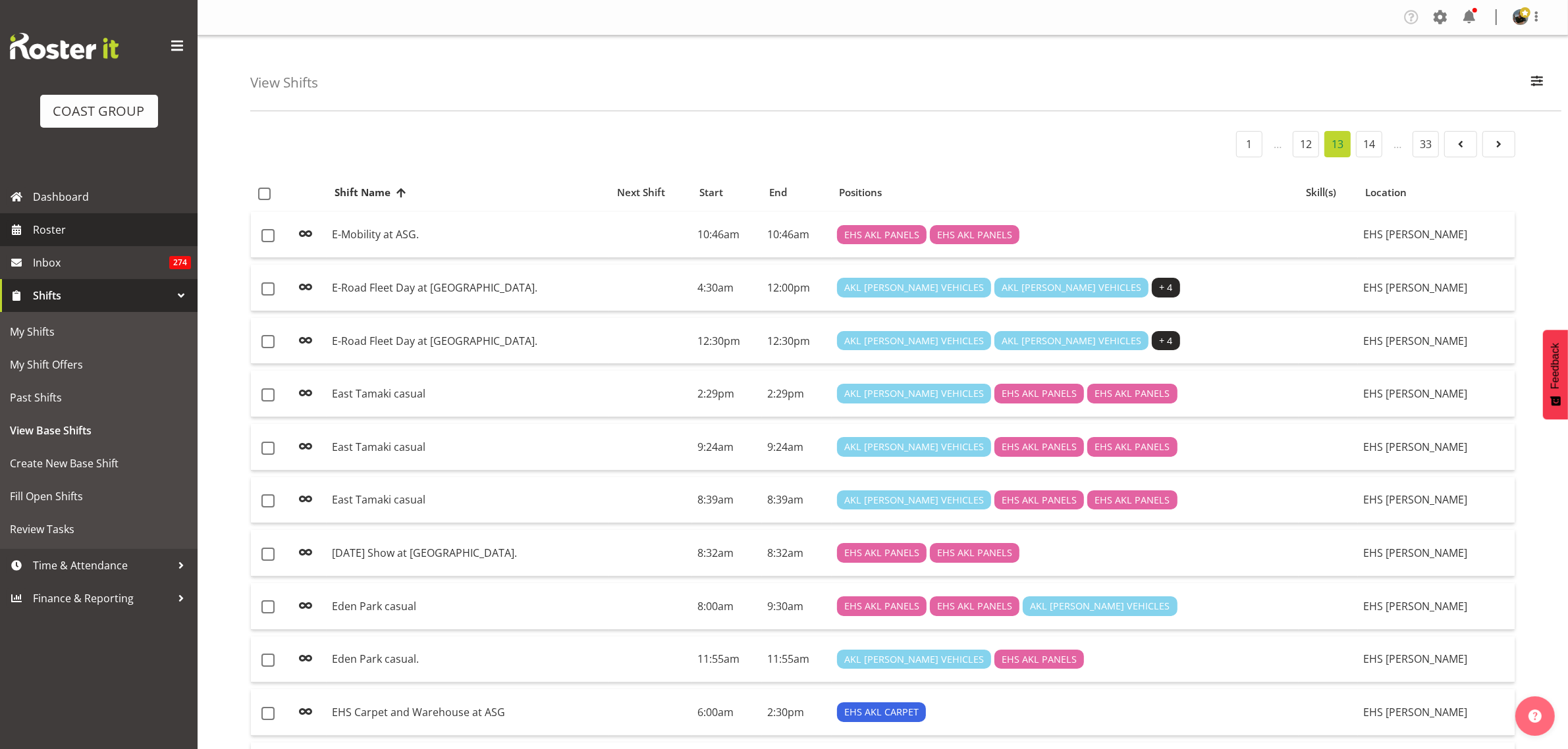
click at [86, 234] on span "Roster" at bounding box center [112, 230] width 158 height 20
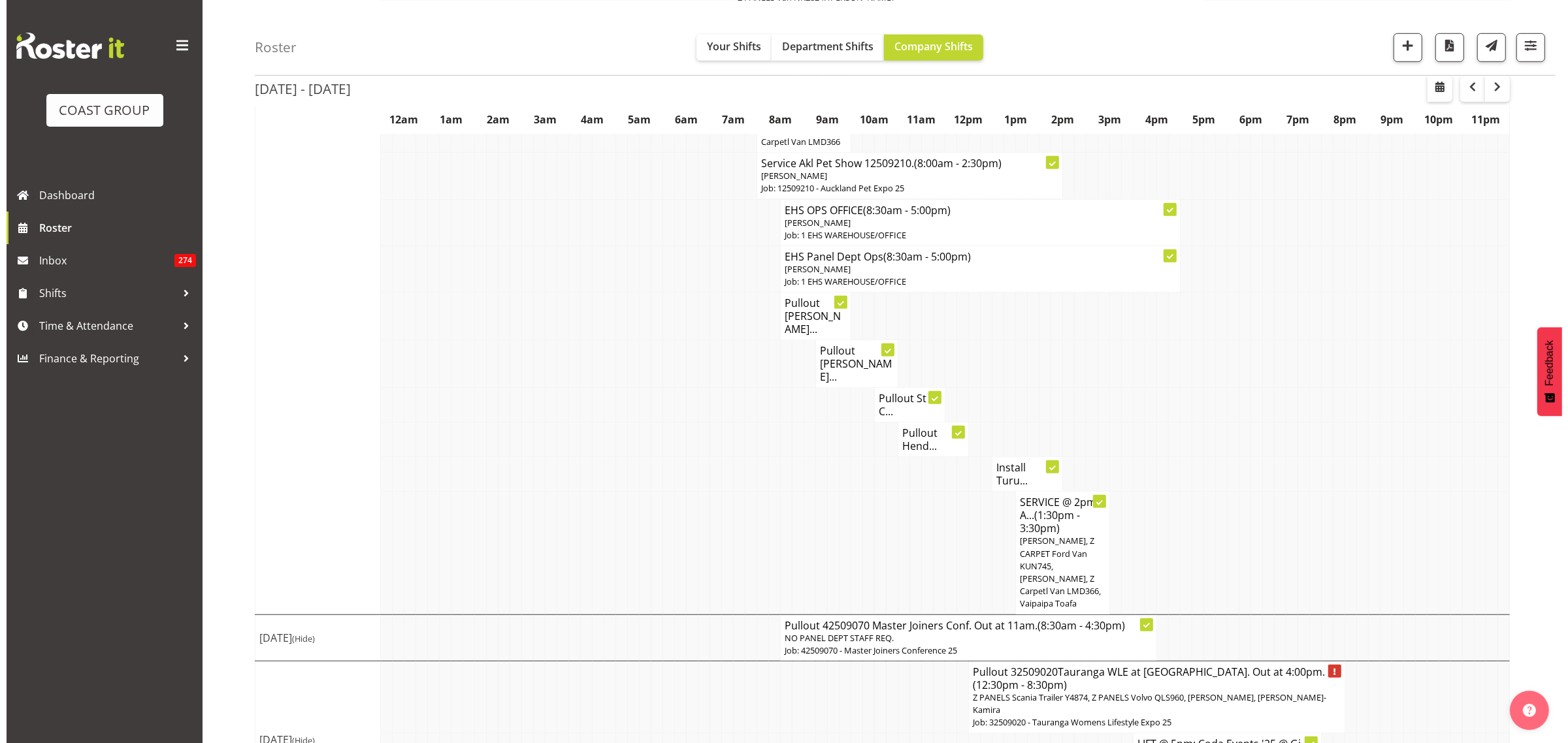
scroll to position [1050, 0]
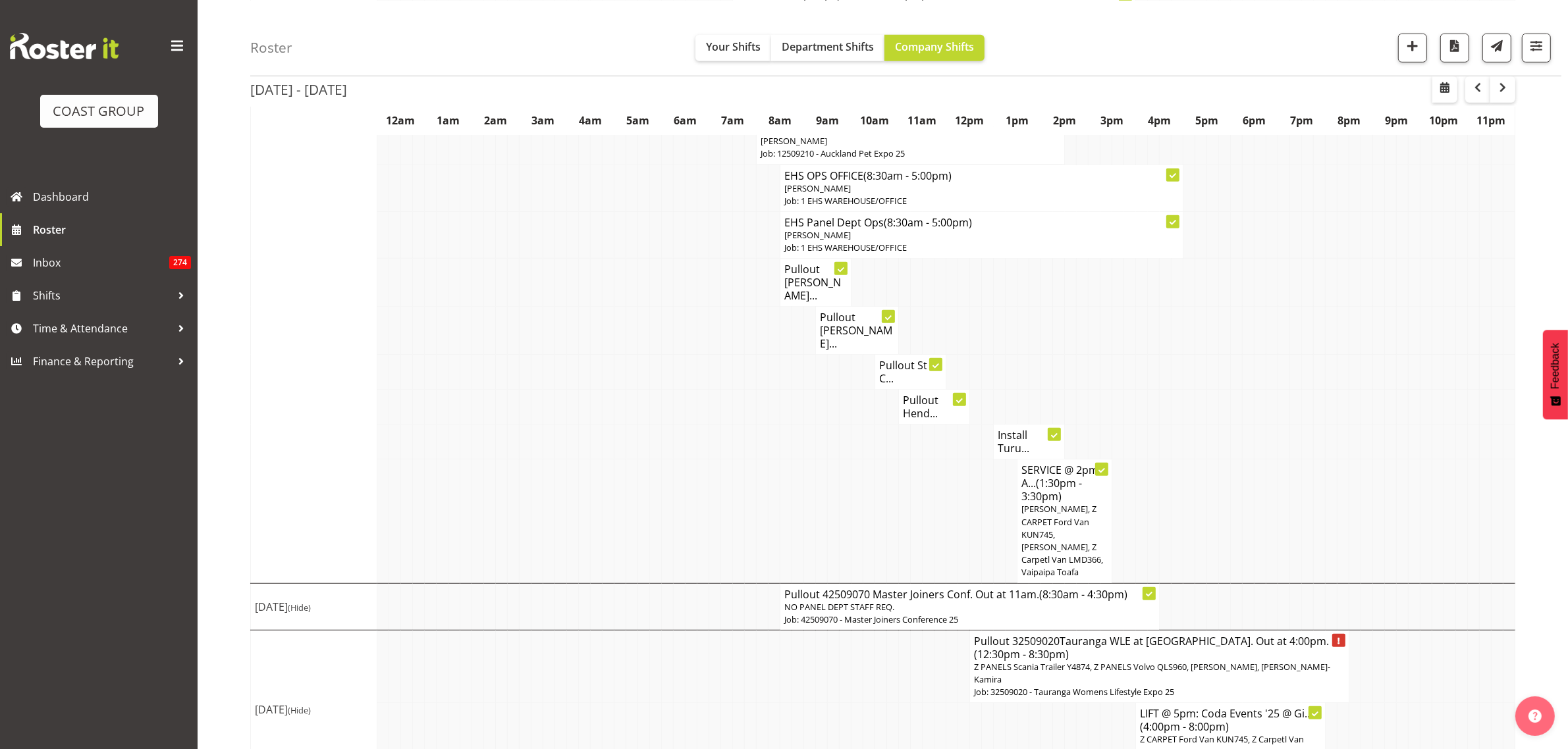
click at [1195, 661] on p "Z PANELS Scania Trailer Y4874, Z PANELS Volvo QLS960, Jonathan Elder, Hemi Toml…" at bounding box center [1160, 673] width 371 height 25
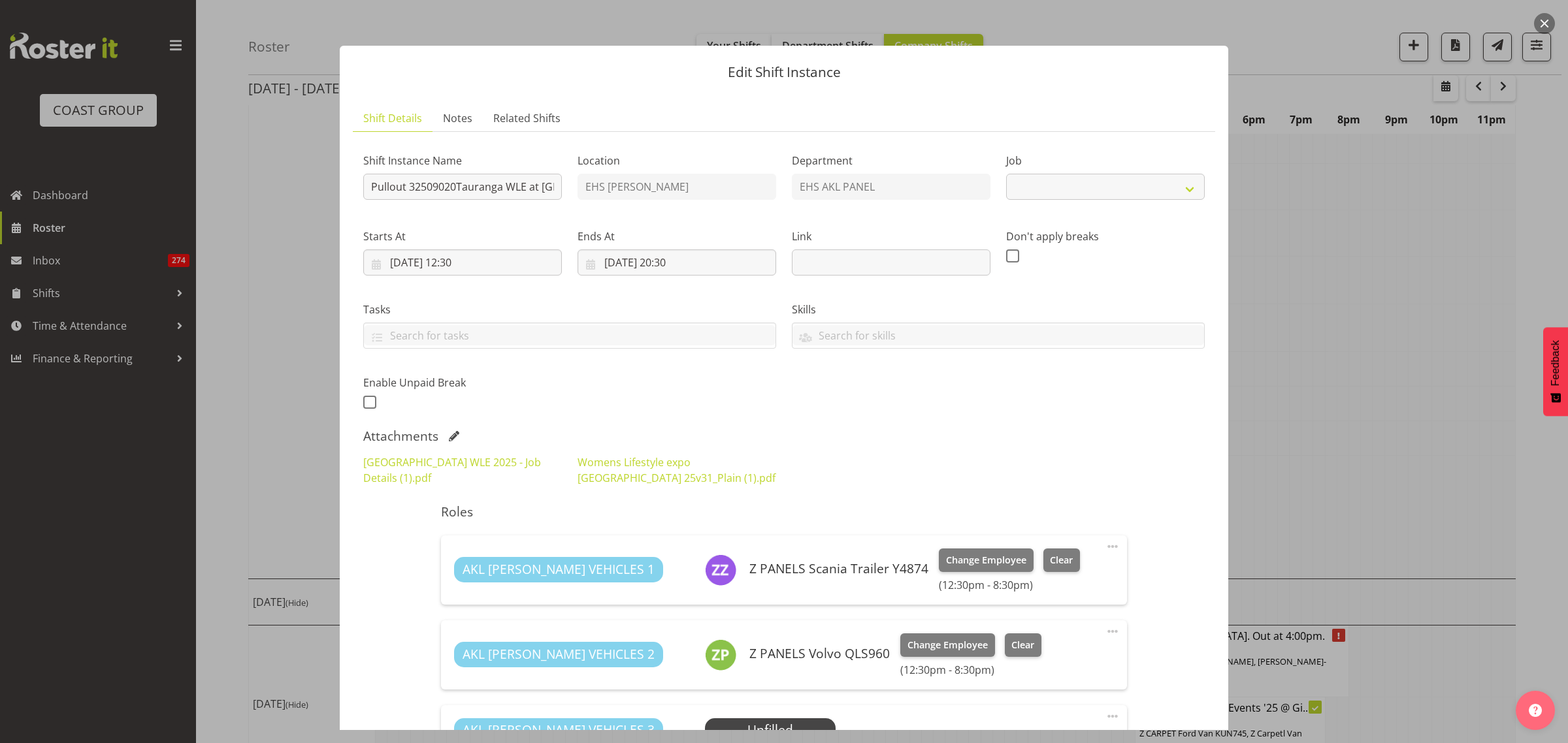
select select "8967"
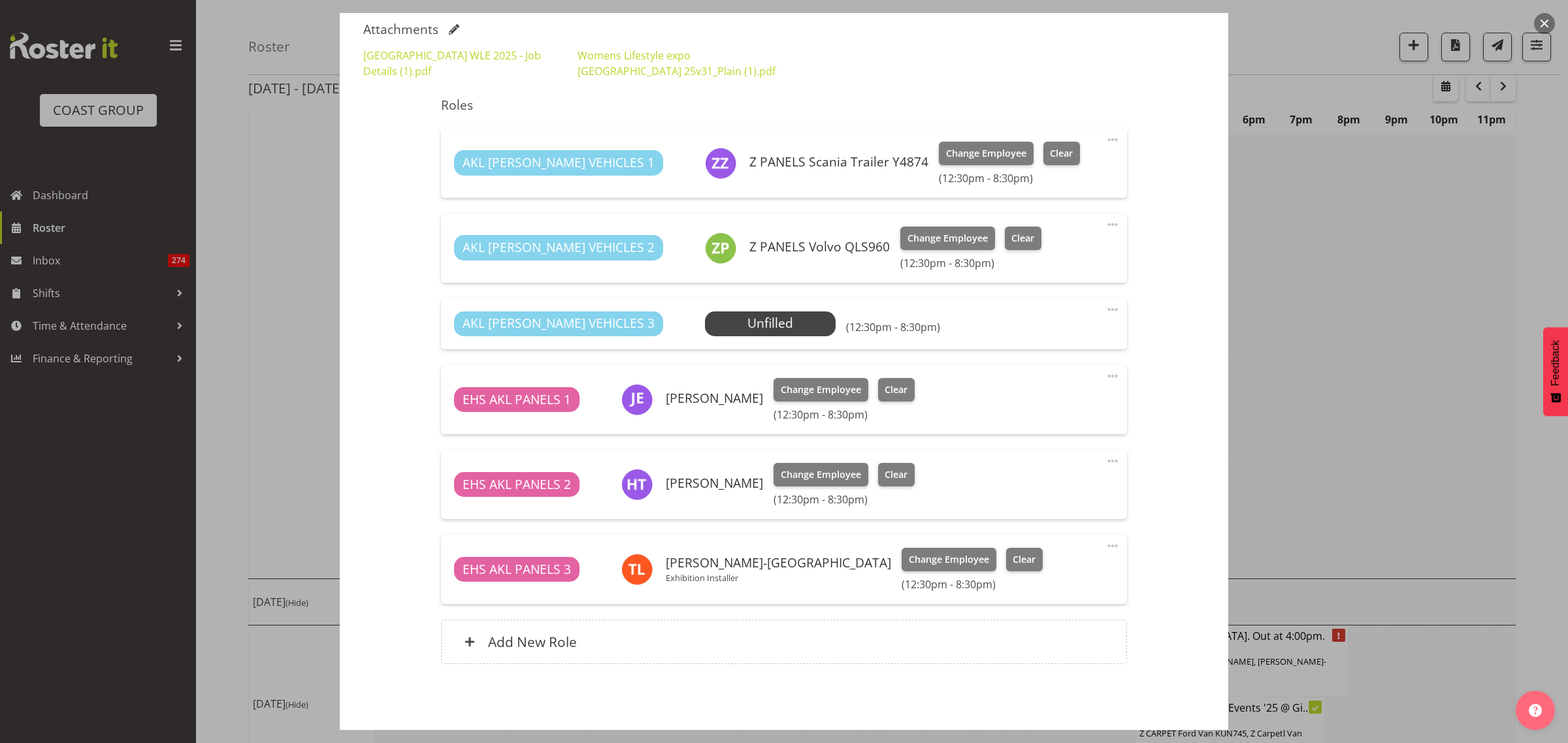
scroll to position [408, 0]
click at [722, 325] on span "Select Employee" at bounding box center [770, 322] width 97 height 19
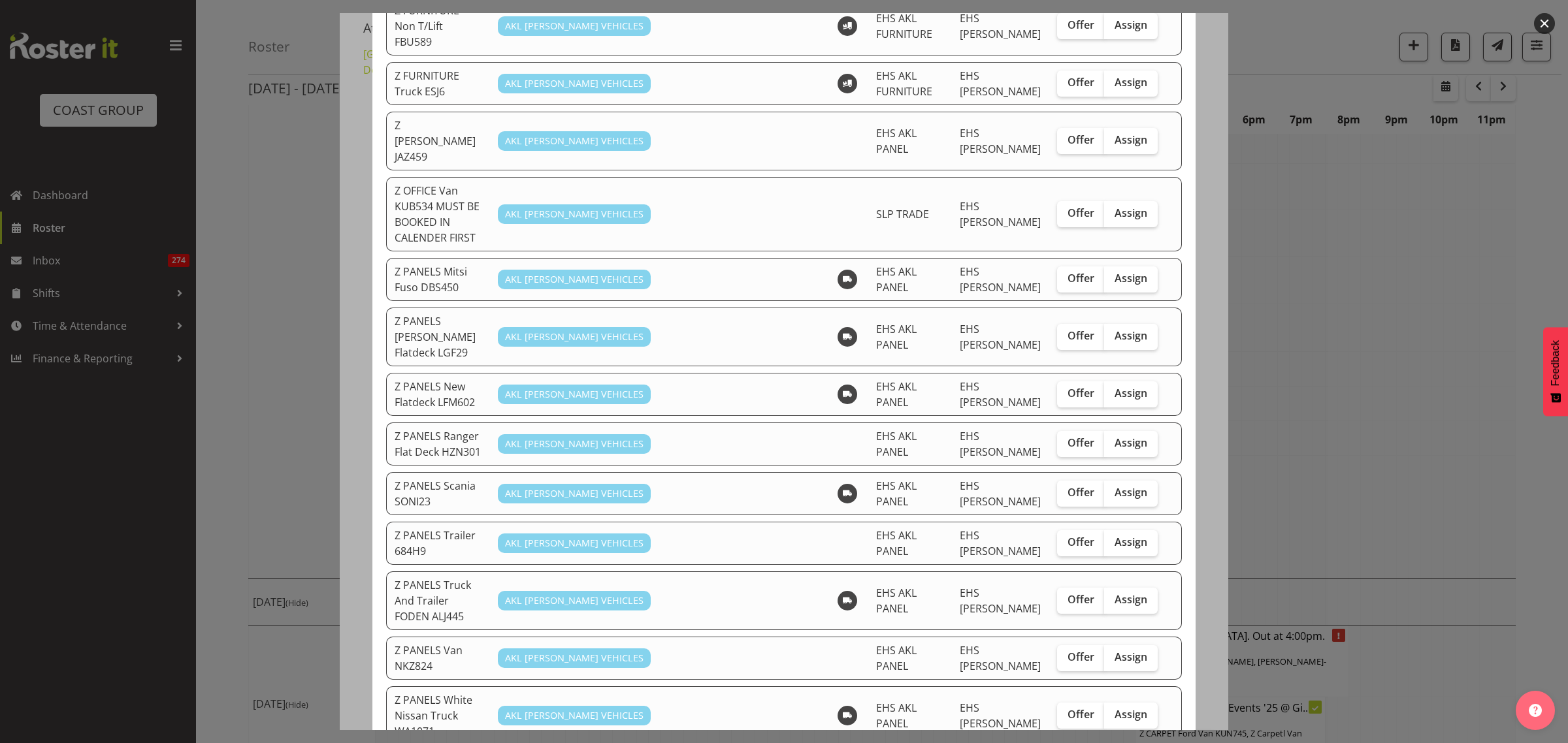
scroll to position [735, 0]
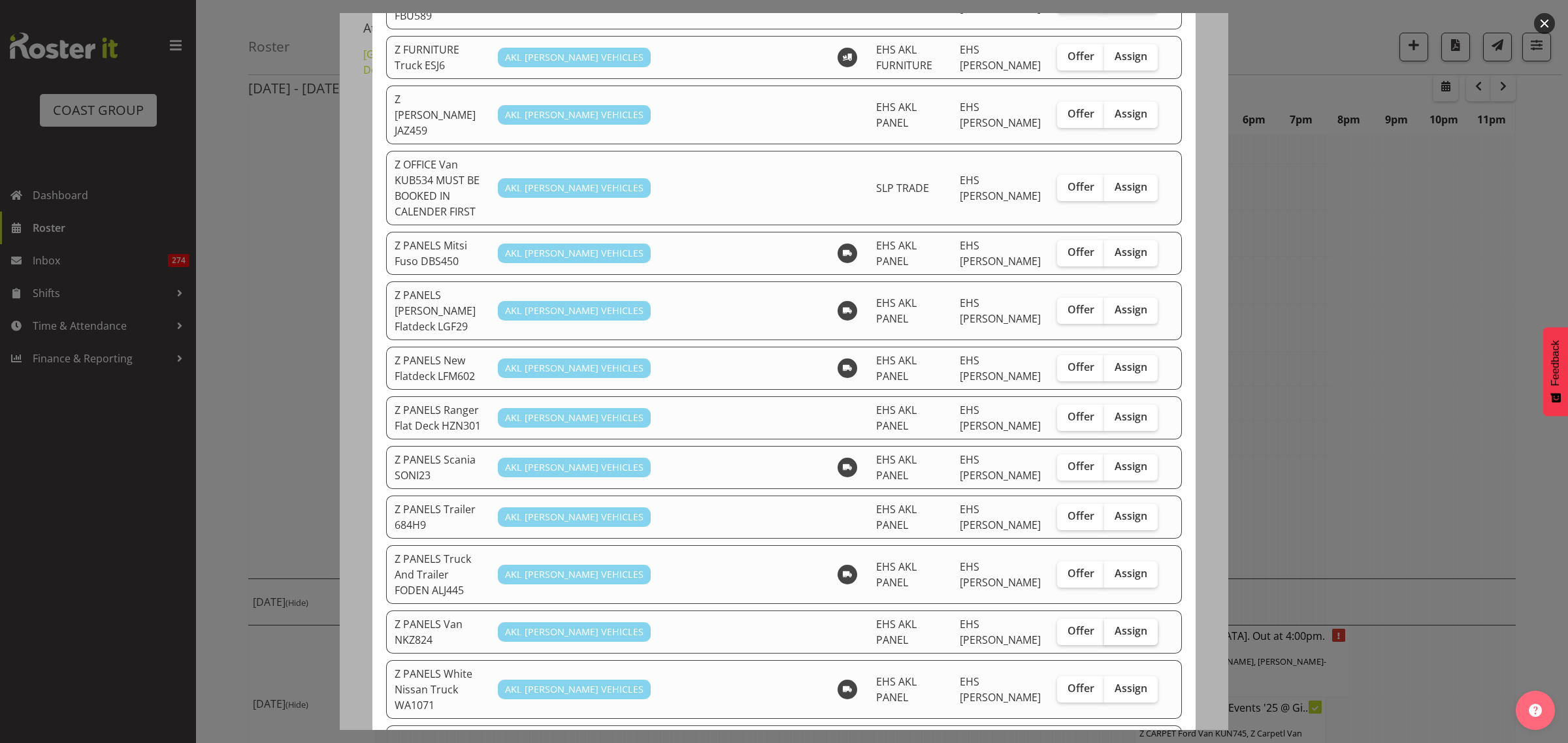
click at [1115, 625] on span "Assign" at bounding box center [1130, 630] width 32 height 13
click at [1112, 627] on input "Assign" at bounding box center [1108, 630] width 9 height 9
checkbox input "true"
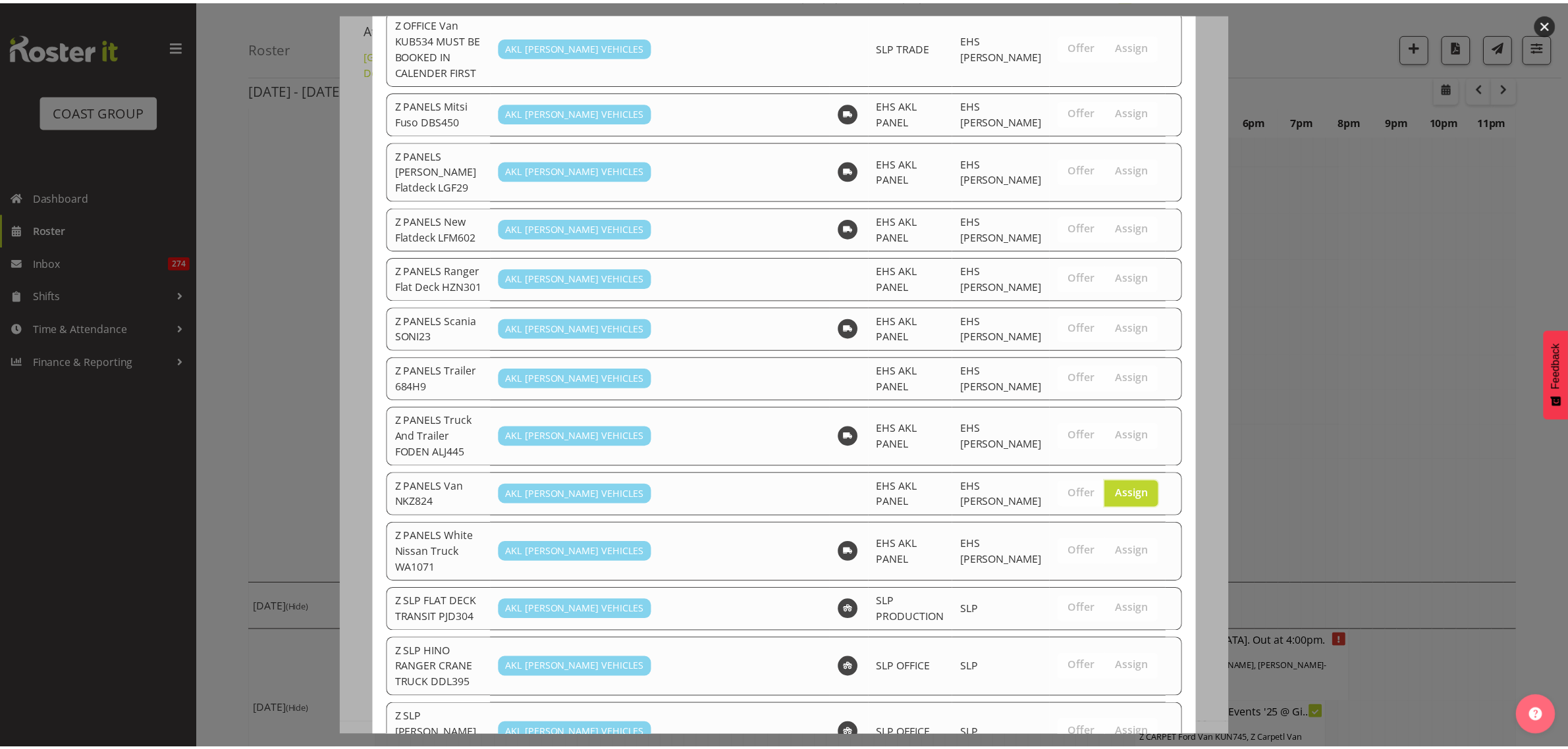
scroll to position [1011, 0]
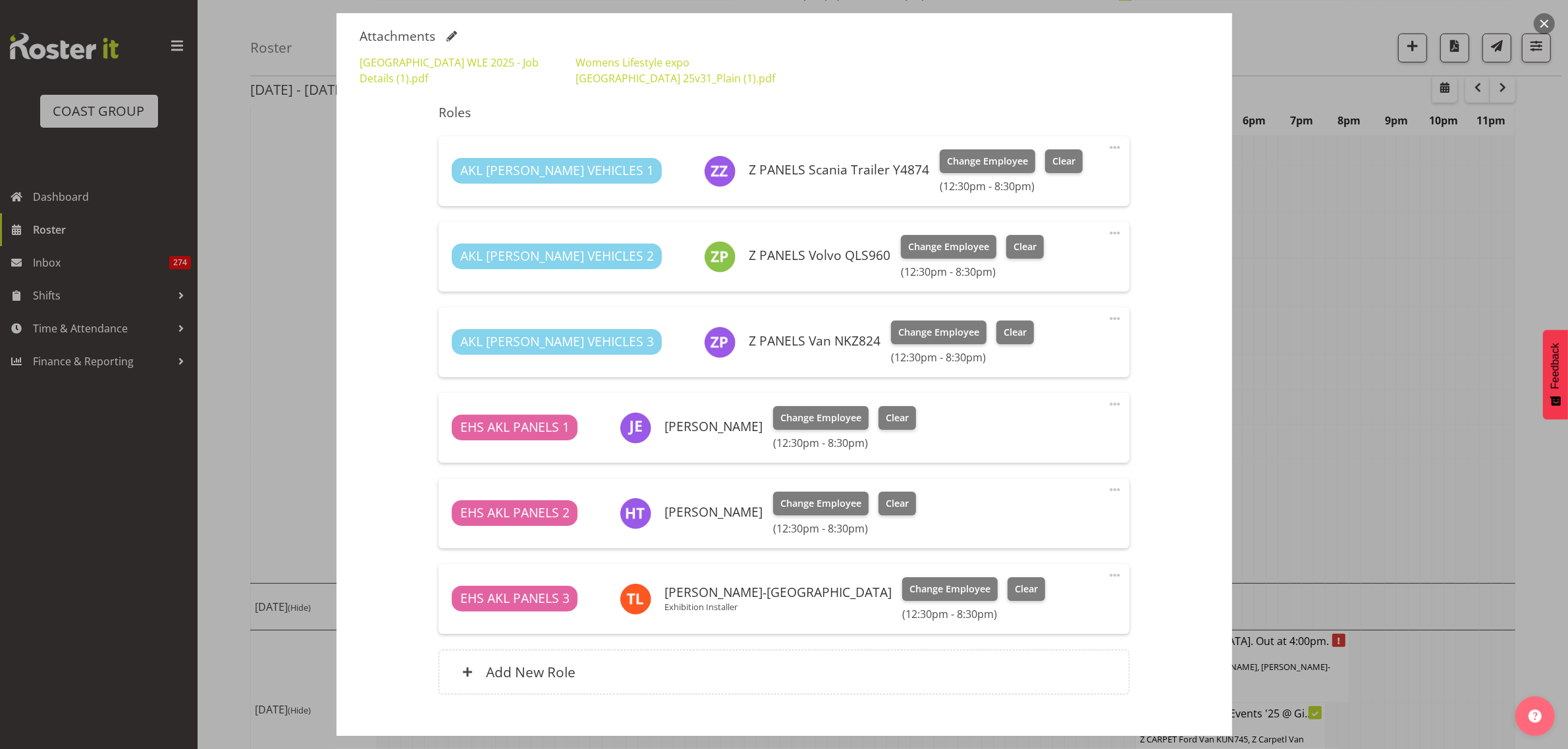
scroll to position [480, 0]
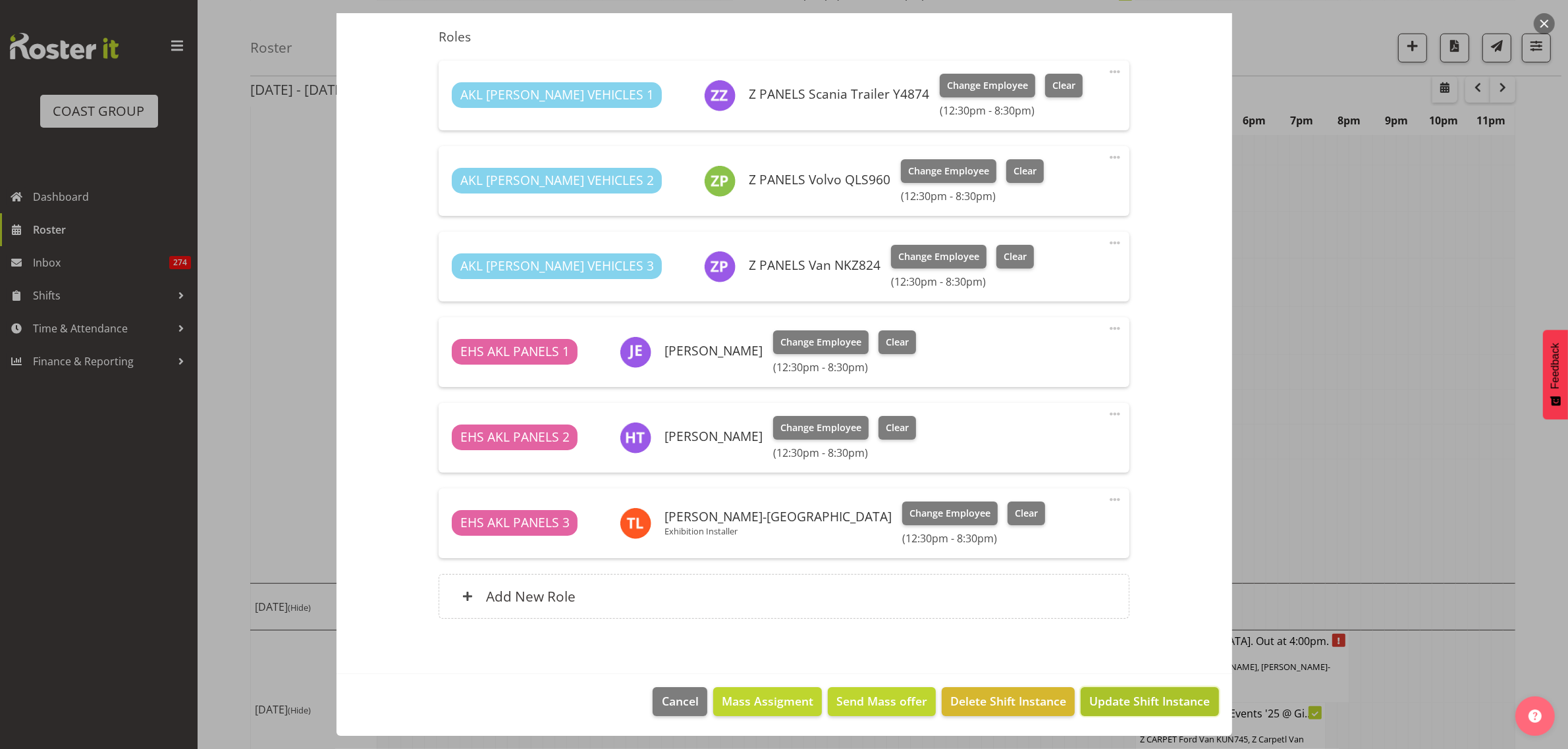
click at [1124, 706] on span "Update Shift Instance" at bounding box center [1149, 701] width 120 height 17
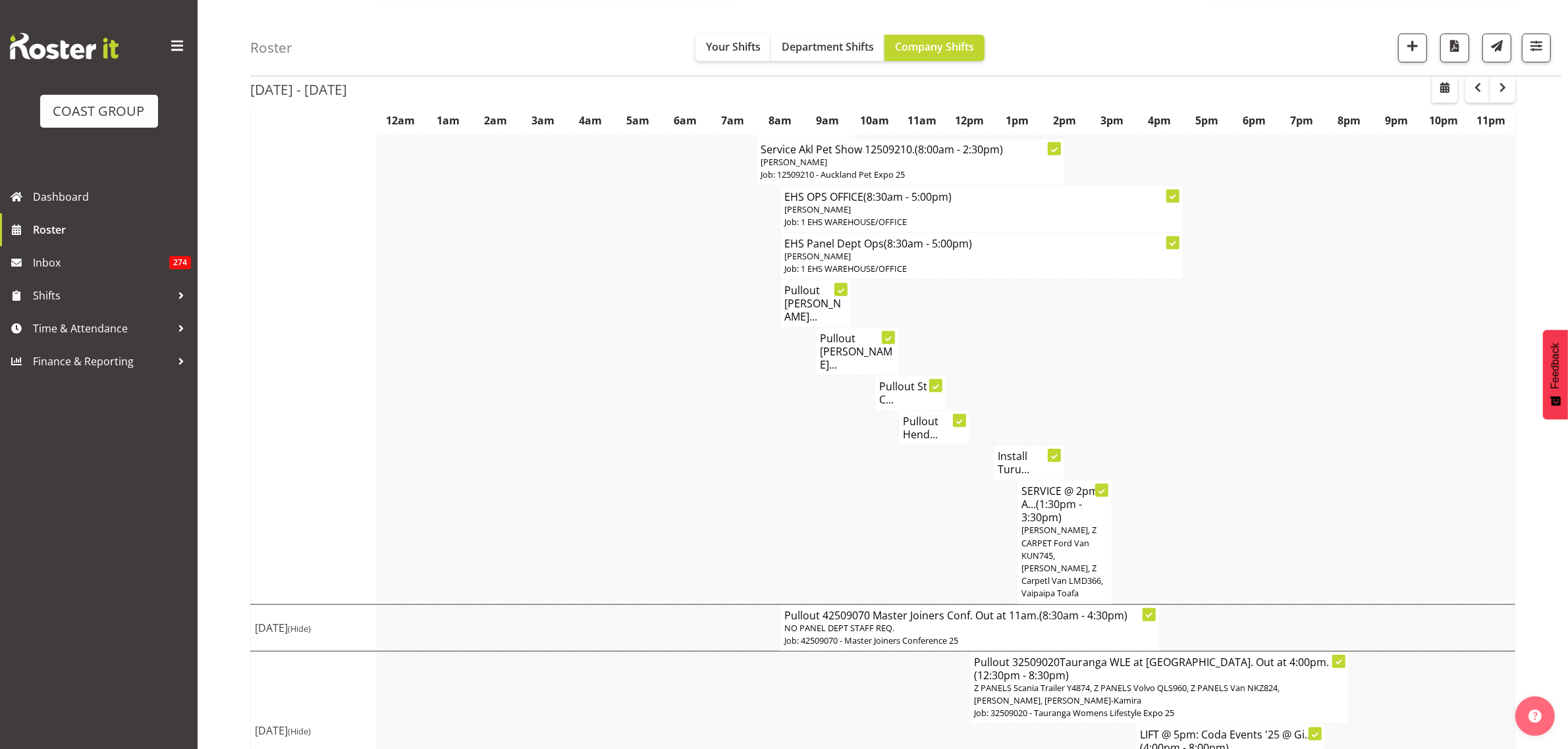
scroll to position [1059, 0]
